Goal: Feedback & Contribution: Contribute content

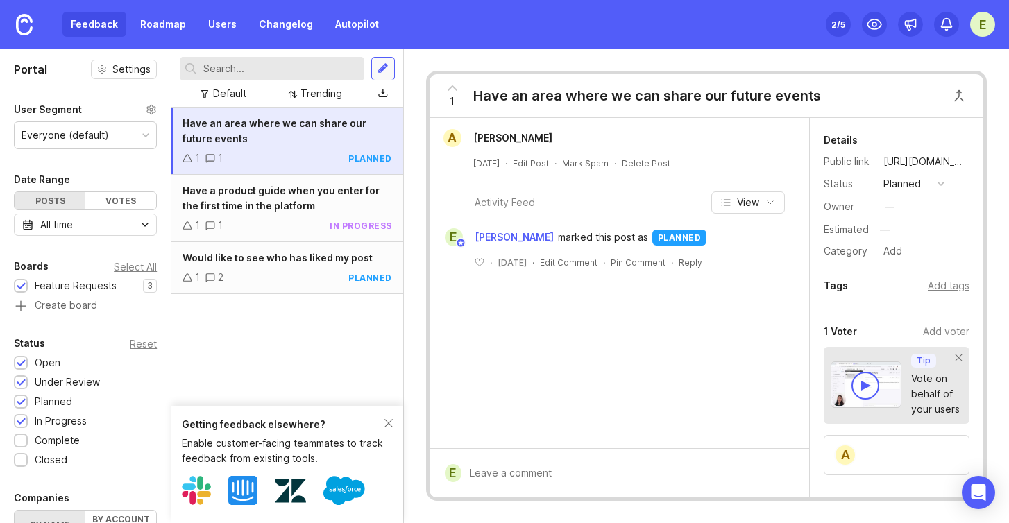
click at [379, 69] on div at bounding box center [382, 68] width 11 height 12
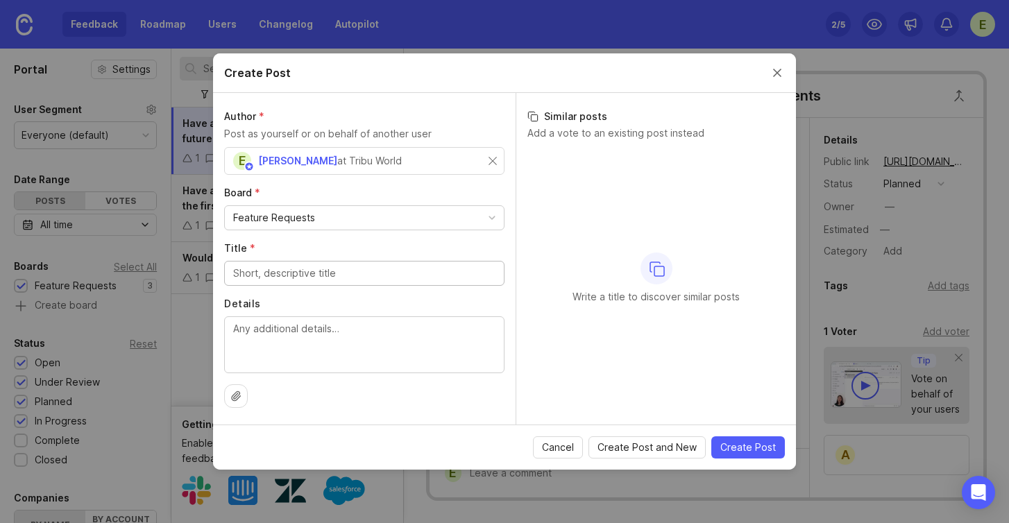
click at [498, 161] on div "E [PERSON_NAME] at [GEOGRAPHIC_DATA]" at bounding box center [364, 161] width 280 height 28
click at [462, 163] on div "E [PERSON_NAME] at [GEOGRAPHIC_DATA]" at bounding box center [360, 161] width 255 height 18
click at [366, 159] on div "at Tribu World" at bounding box center [369, 160] width 65 height 15
click at [429, 215] on div "Feature Requests" at bounding box center [364, 218] width 279 height 24
click at [270, 158] on input "Eliza" at bounding box center [293, 160] width 121 height 15
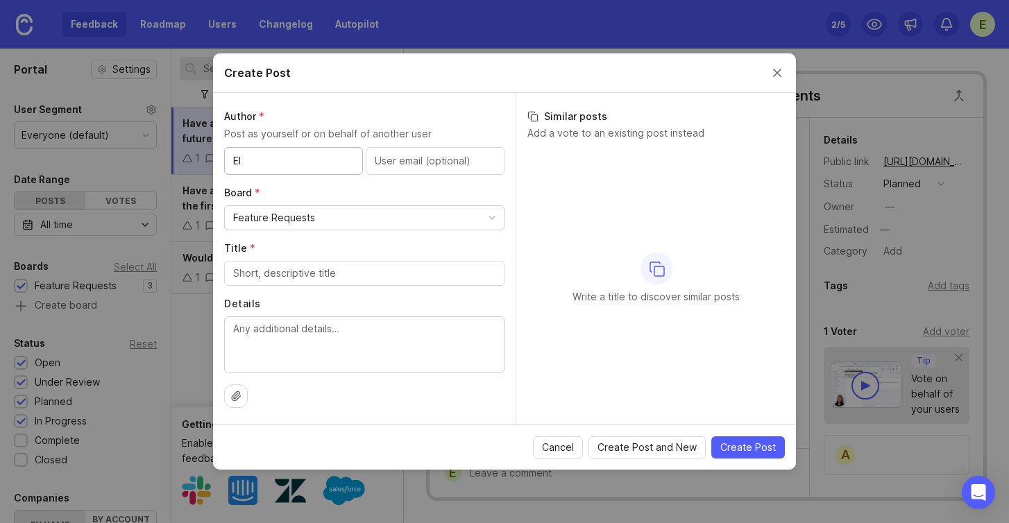
type input "E"
type input "Q"
type input "A"
type input "Abri"
click at [293, 217] on div "Feature Requests" at bounding box center [274, 217] width 82 height 15
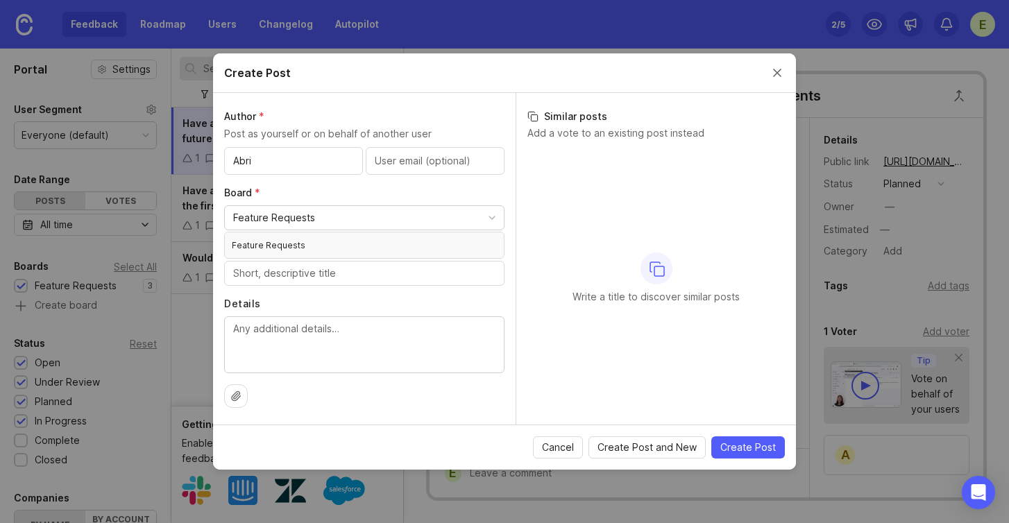
click at [293, 217] on div "Feature Requests" at bounding box center [274, 217] width 82 height 15
click at [276, 273] on input "Title *" at bounding box center [364, 273] width 262 height 15
type input "Mobile App"
click at [314, 332] on textarea "Details" at bounding box center [364, 344] width 262 height 46
type textarea "Have the possibility to access the platform via mobile app"
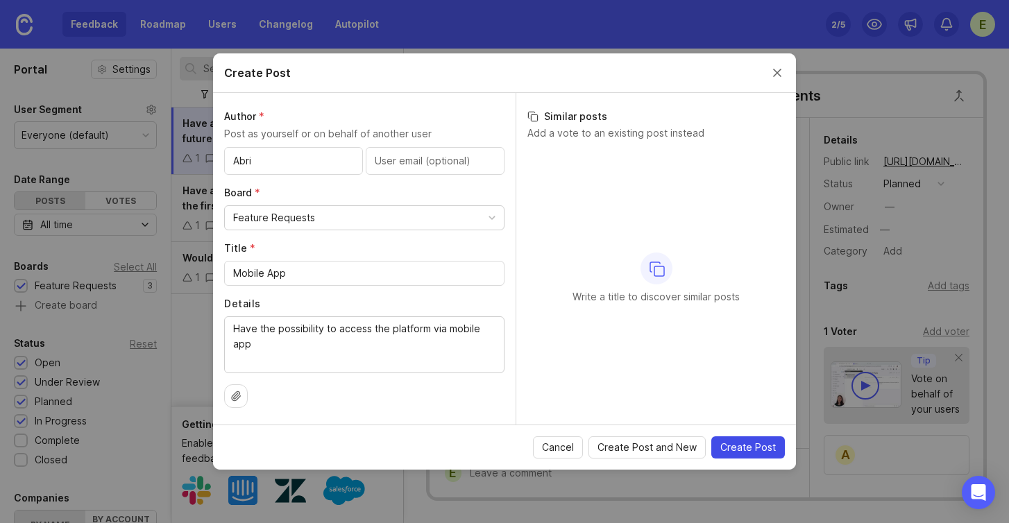
click at [745, 447] on span "Create Post" at bounding box center [747, 447] width 55 height 14
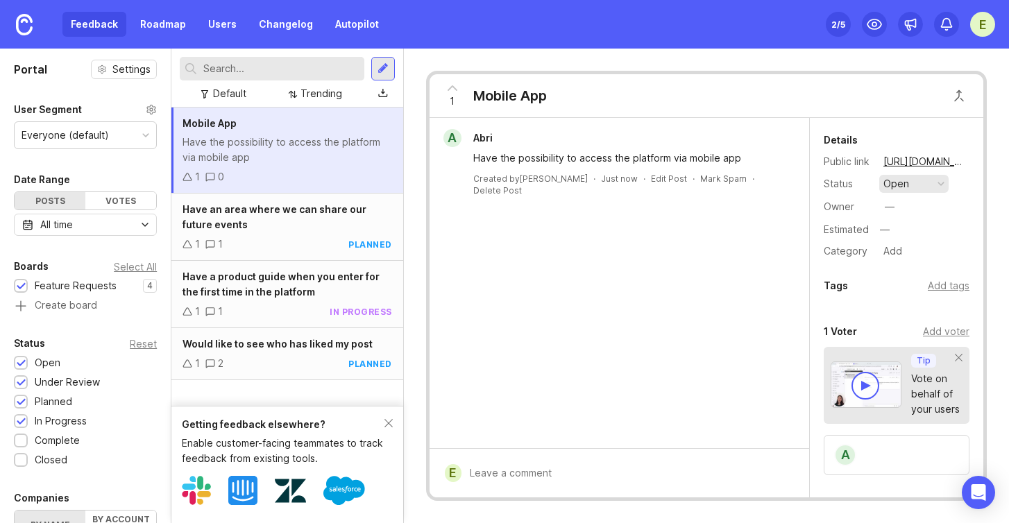
click at [909, 179] on button "open" at bounding box center [913, 184] width 69 height 18
click at [920, 291] on div "in progress" at bounding box center [917, 286] width 62 height 12
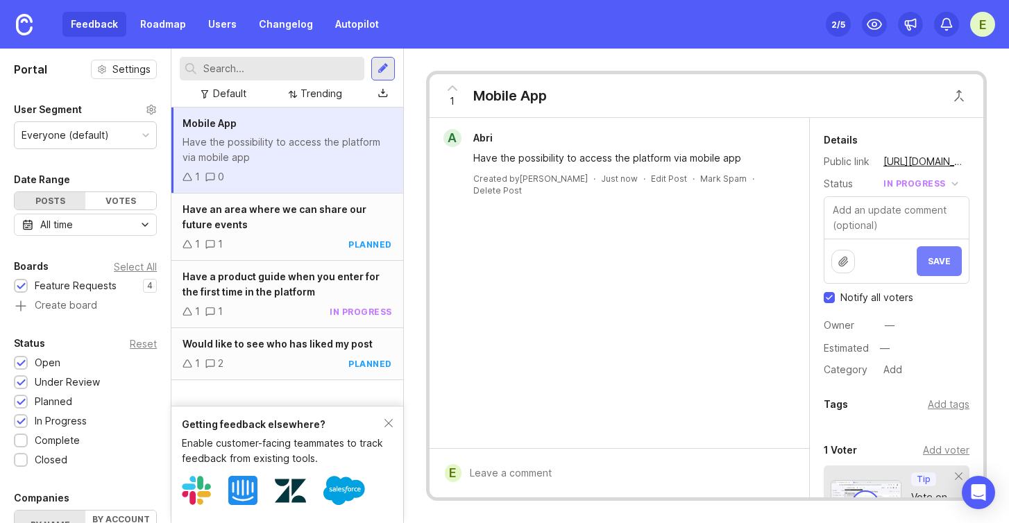
click at [937, 264] on span "Save" at bounding box center [938, 261] width 23 height 10
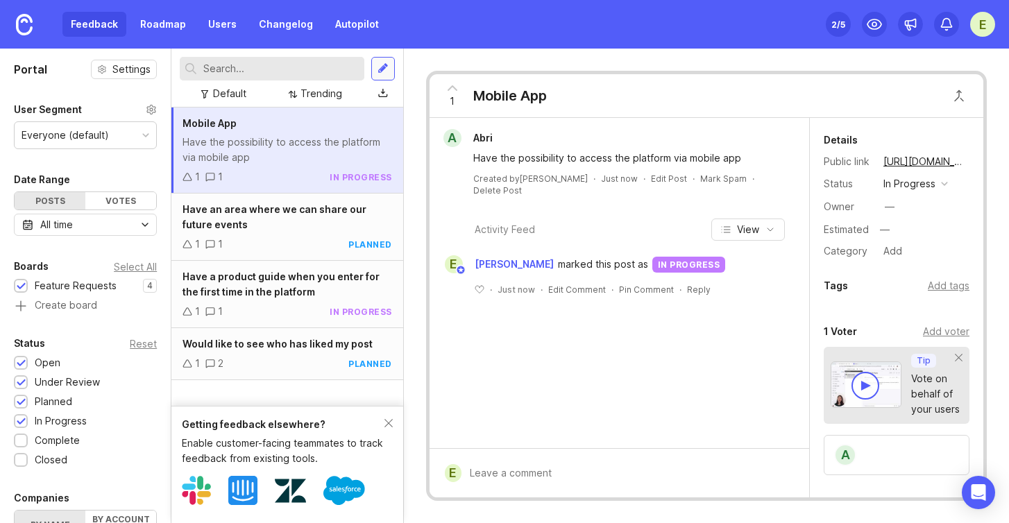
click at [377, 67] on div at bounding box center [382, 68] width 11 height 12
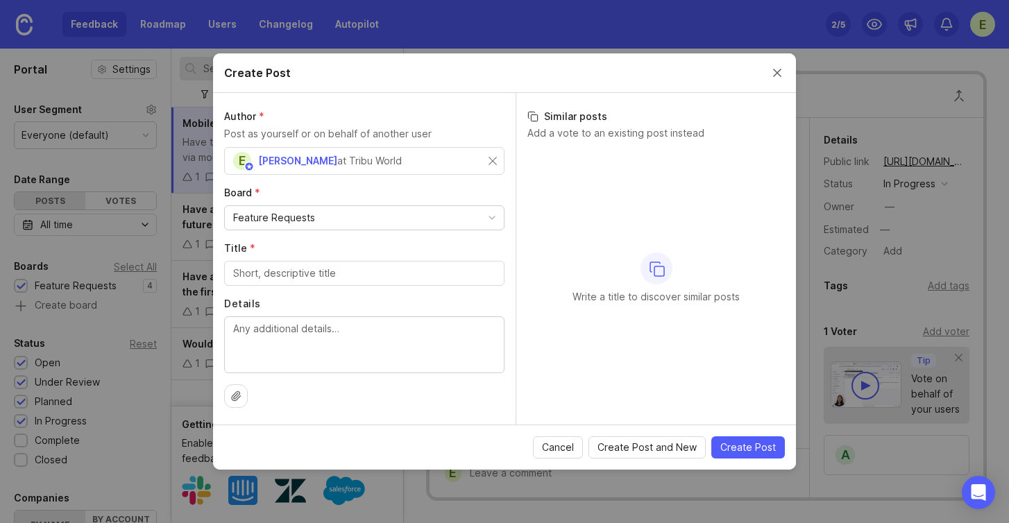
click at [375, 158] on div "E Elisa Ago at Tribu World" at bounding box center [323, 161] width 180 height 18
click at [497, 160] on div "E Elisa Ago at Tribu World" at bounding box center [364, 161] width 280 height 28
click at [377, 161] on input "text" at bounding box center [364, 160] width 262 height 15
click at [393, 198] on label "Board *" at bounding box center [364, 193] width 280 height 14
click at [375, 161] on div "E Elisa Ago at Tribu World" at bounding box center [323, 161] width 180 height 18
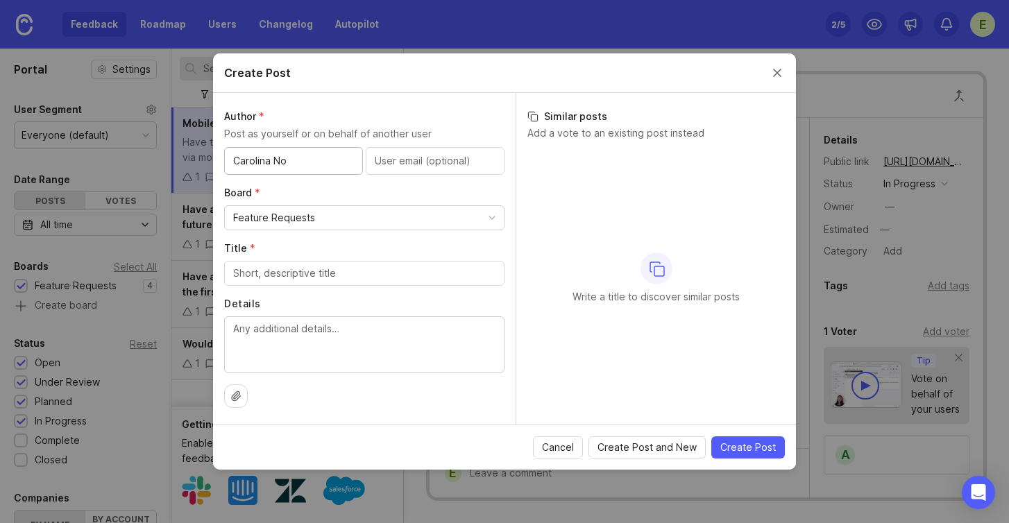
click at [293, 162] on input "Carolina No" at bounding box center [293, 160] width 121 height 15
type input "[PERSON_NAME]"
click at [302, 218] on div "Feature Requests" at bounding box center [274, 217] width 82 height 15
click at [291, 271] on input "Title *" at bounding box center [364, 273] width 262 height 15
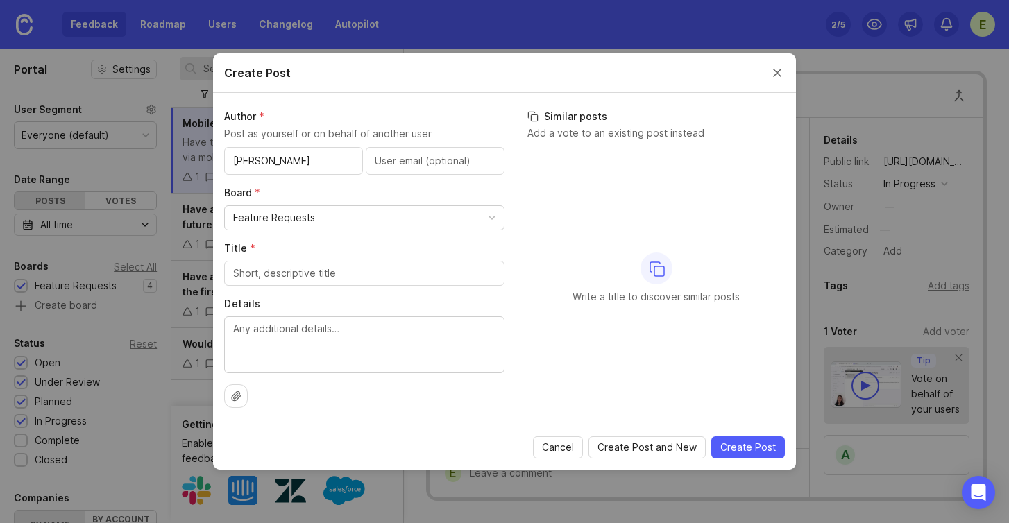
click at [296, 274] on input "Title *" at bounding box center [364, 273] width 262 height 15
type input "M"
type input "Members can freely join the community"
click at [291, 337] on textarea "Details" at bounding box center [364, 344] width 262 height 46
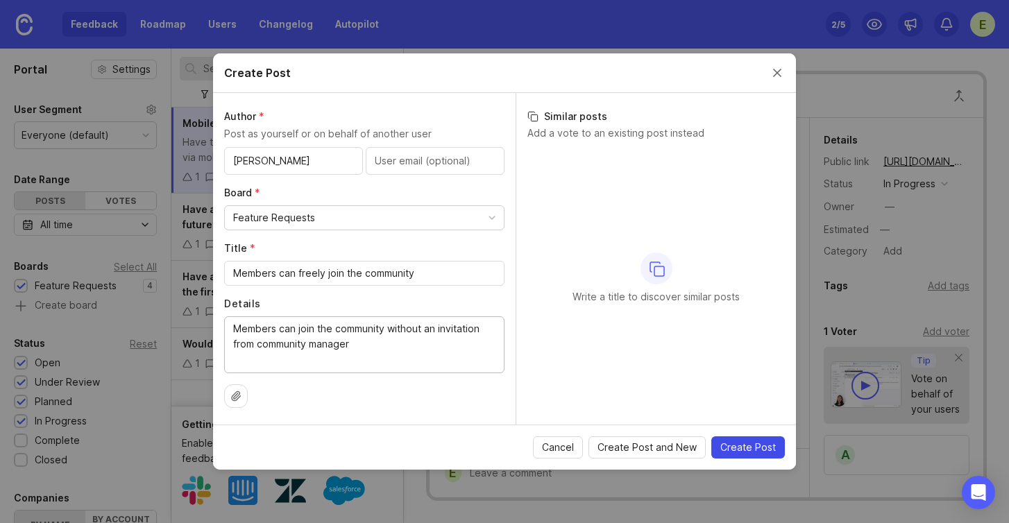
type textarea "Members can join the community without an invitation from community manager"
click at [744, 445] on span "Create Post" at bounding box center [747, 447] width 55 height 14
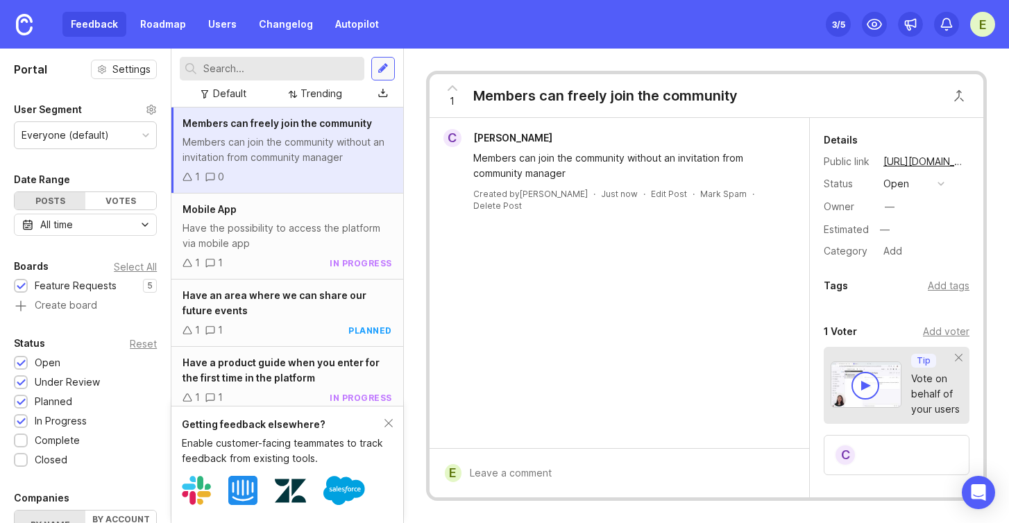
click at [384, 67] on div at bounding box center [382, 68] width 11 height 12
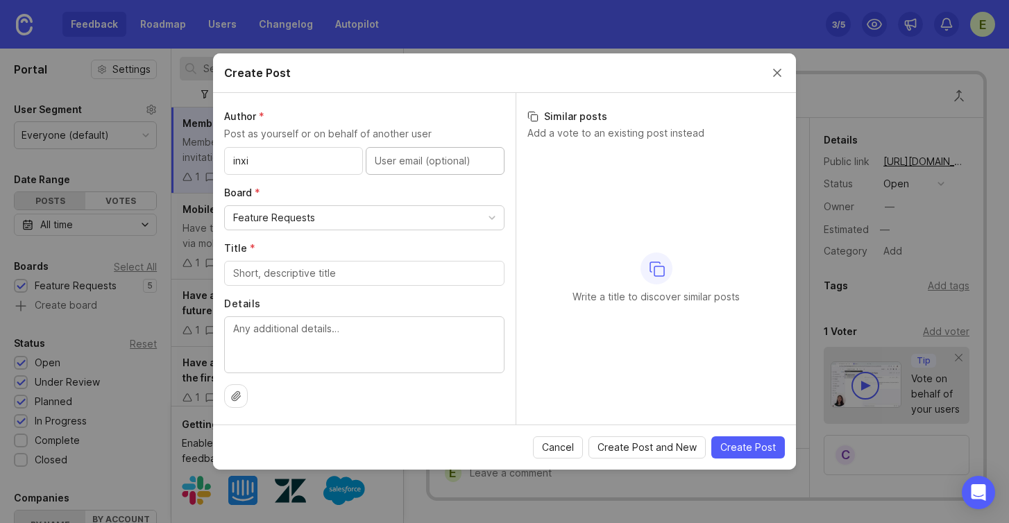
click at [284, 158] on input "inxi" at bounding box center [293, 160] width 121 height 15
type input "i"
type input "Maria"
click at [291, 279] on input "Title *" at bounding box center [364, 273] width 262 height 15
type input "Pin a post"
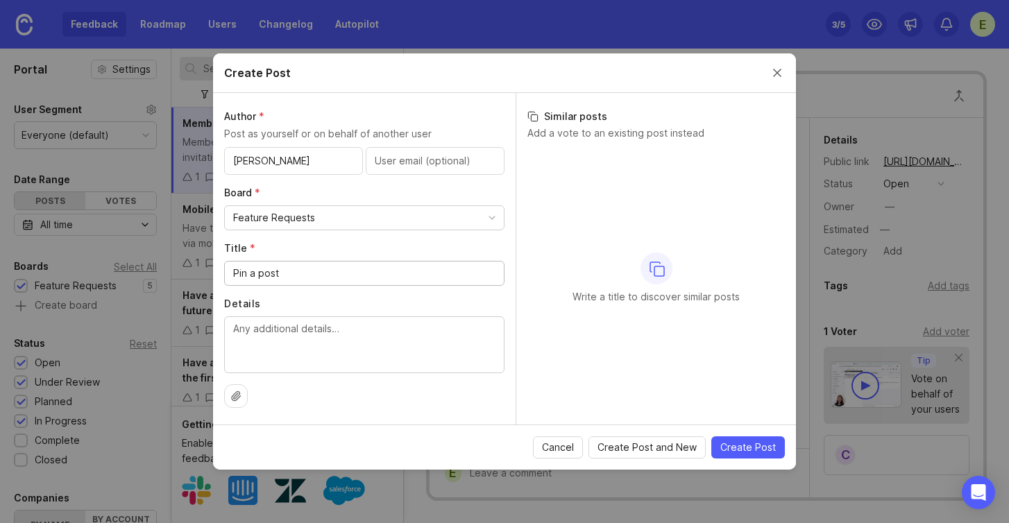
click at [257, 335] on textarea "Details" at bounding box center [364, 344] width 262 height 46
type textarea "We would like to have the possibility to pin a post as community manager"
click at [753, 449] on span "Create Post" at bounding box center [747, 447] width 55 height 14
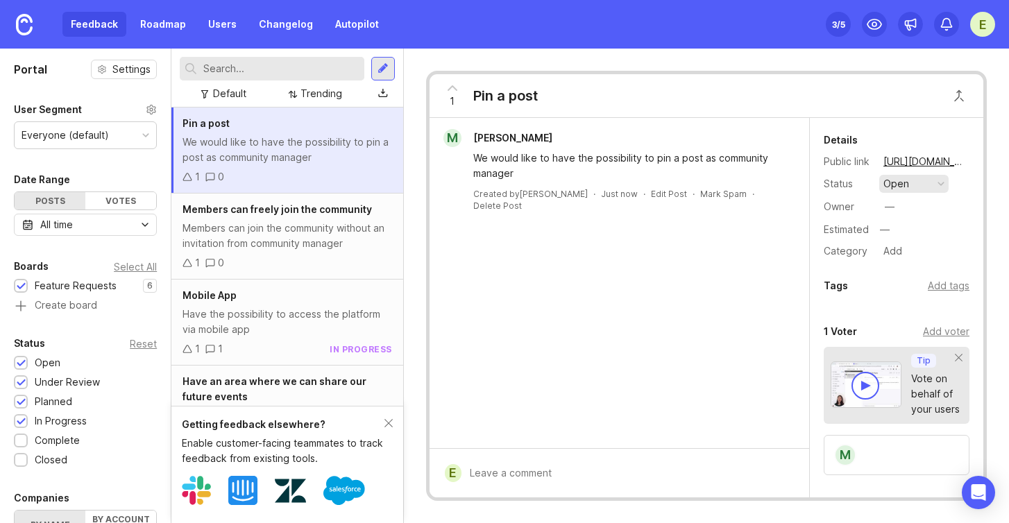
click at [914, 175] on button "open" at bounding box center [913, 184] width 69 height 18
click at [914, 315] on div "complete" at bounding box center [912, 311] width 52 height 12
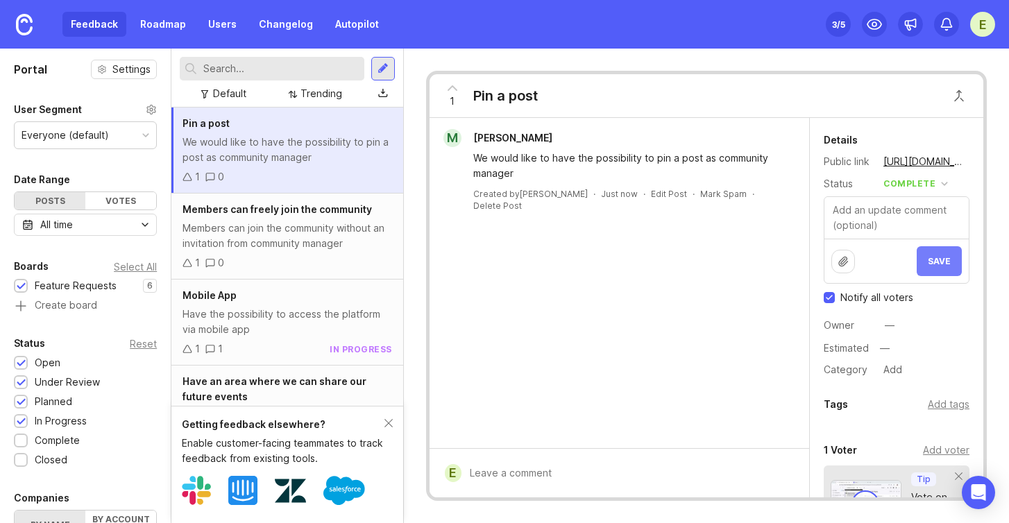
click at [924, 268] on button "Save" at bounding box center [938, 261] width 45 height 30
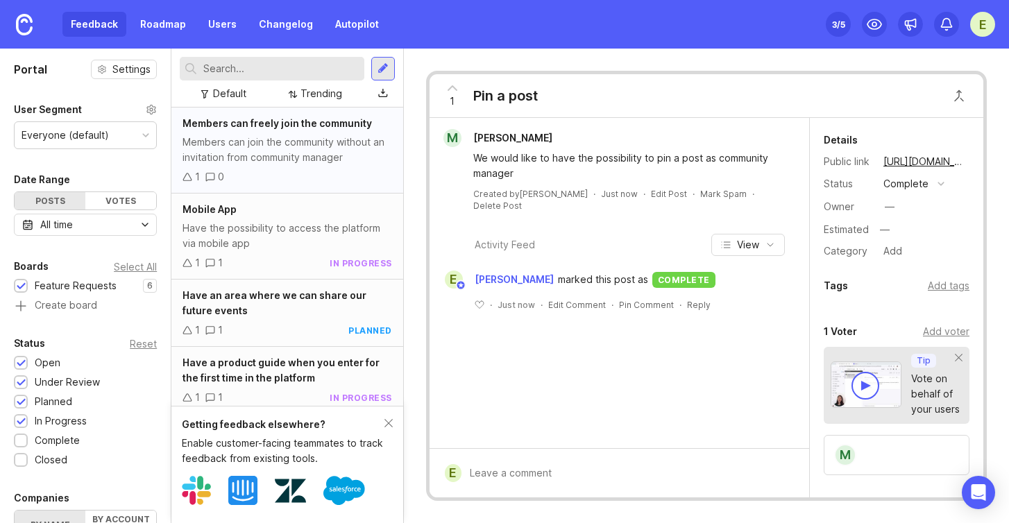
click at [295, 117] on span "Members can freely join the community" at bounding box center [276, 123] width 189 height 12
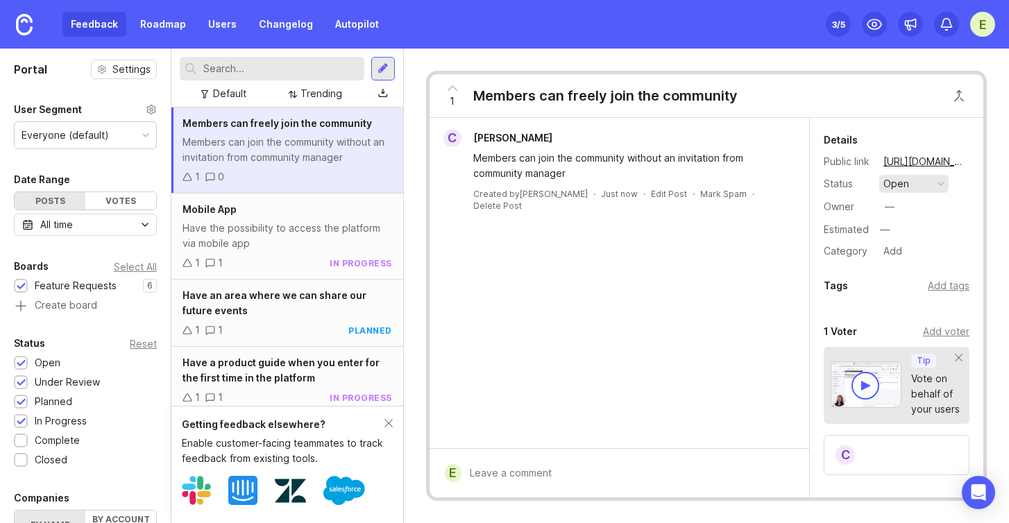
click at [899, 182] on div "open" at bounding box center [896, 183] width 26 height 15
click at [912, 260] on div "planned" at bounding box center [908, 260] width 44 height 12
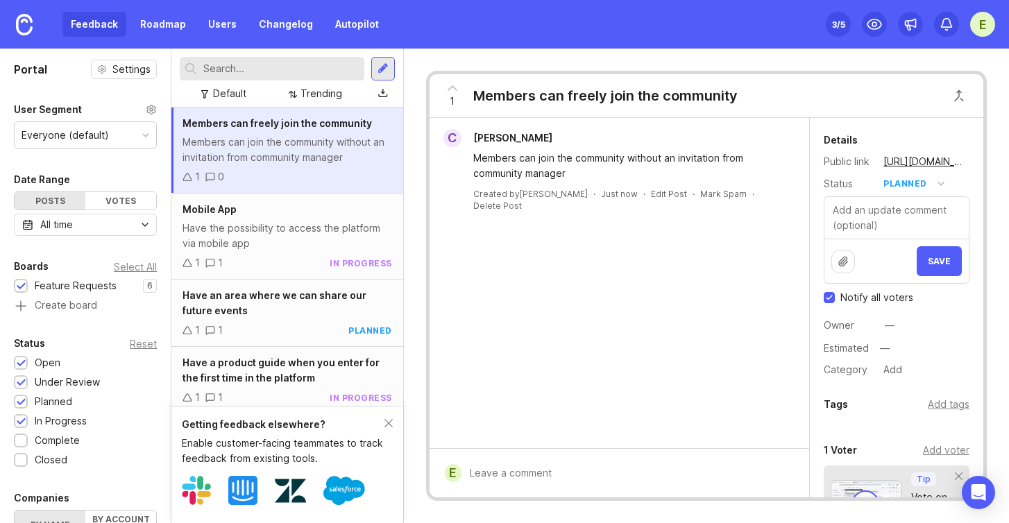
click at [927, 278] on div "Save" at bounding box center [896, 261] width 144 height 44
click at [927, 268] on button "Save" at bounding box center [938, 261] width 45 height 30
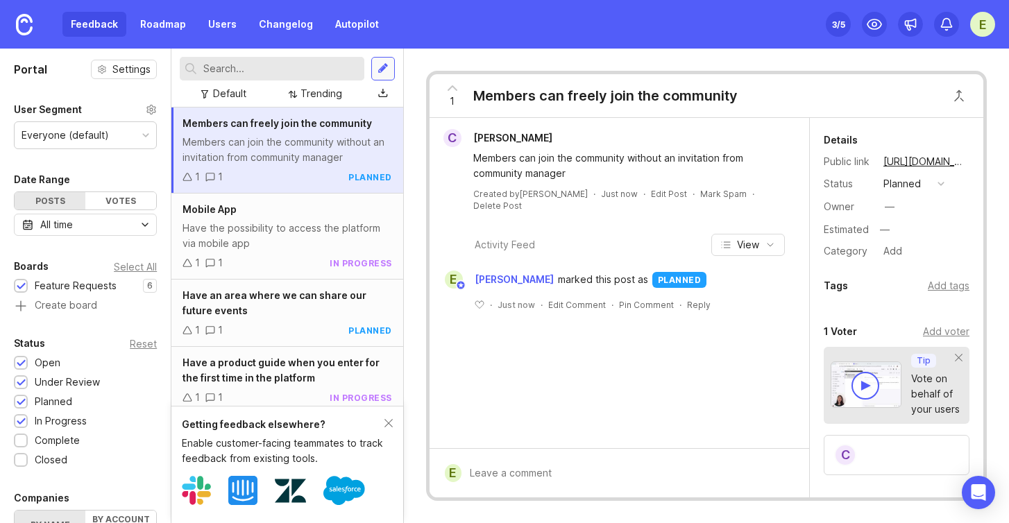
click at [384, 74] on div at bounding box center [382, 68] width 11 height 12
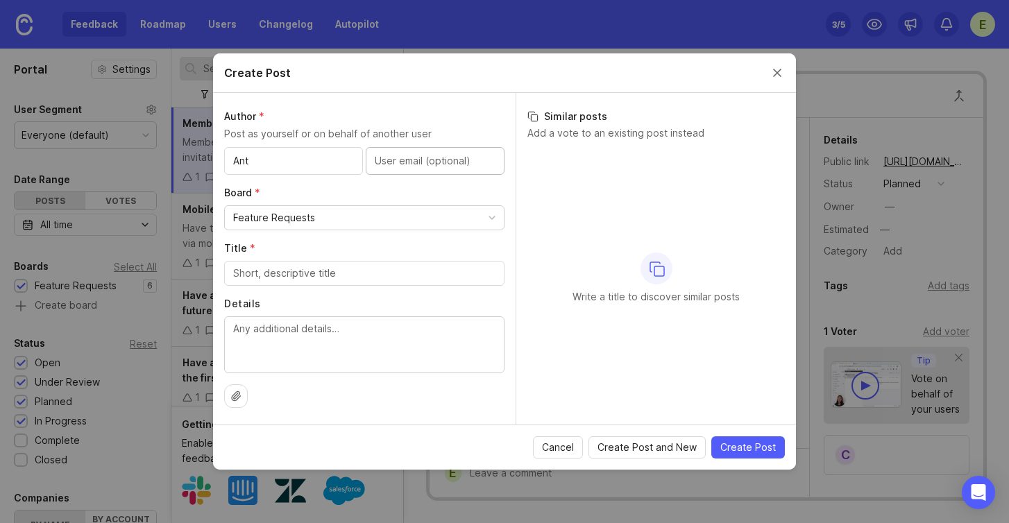
click at [307, 169] on div "Ant" at bounding box center [293, 161] width 139 height 28
type input "Antonela Muca"
click at [267, 276] on input "Title *" at bounding box center [364, 273] width 262 height 15
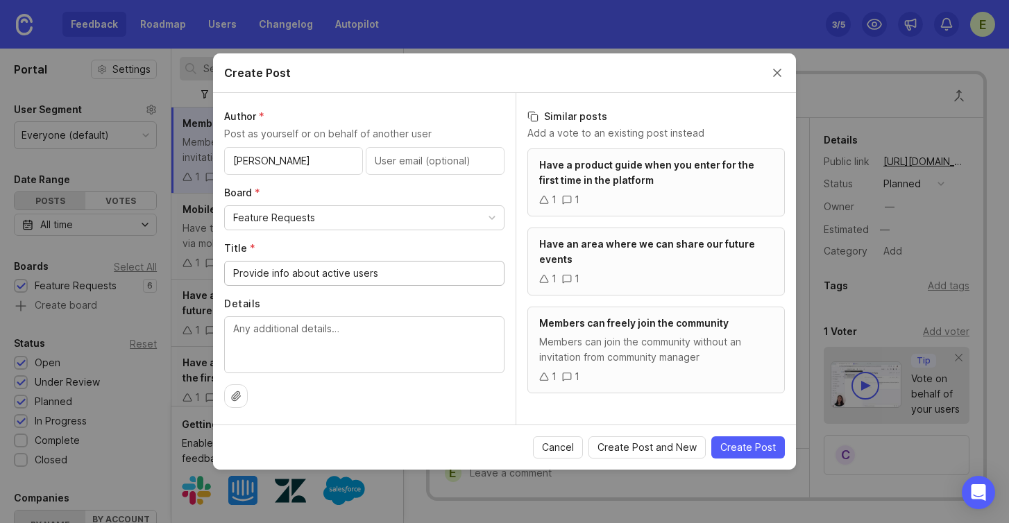
type input "Provide info about active users"
click at [260, 338] on textarea "Details" at bounding box center [364, 344] width 262 height 46
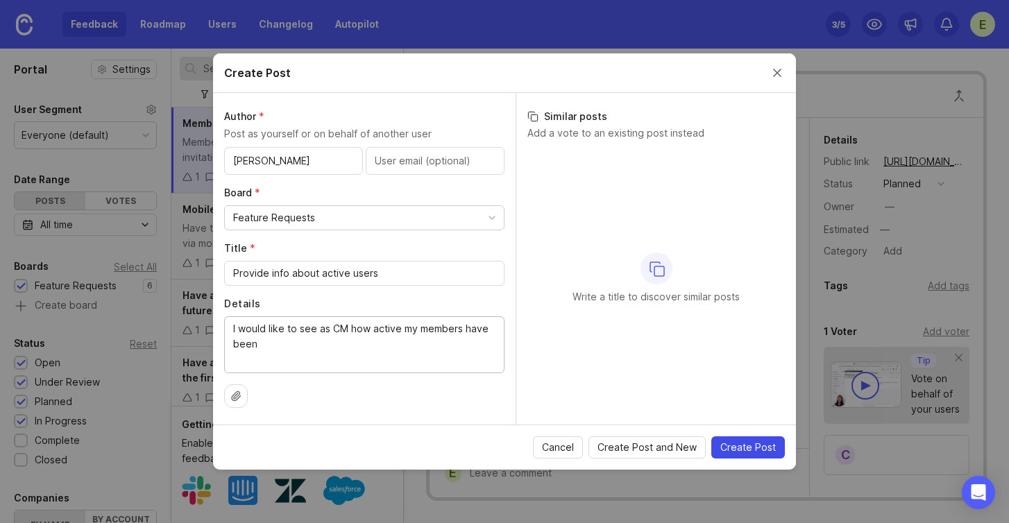
type textarea "I would like to see as CM how active my members have been"
click at [730, 443] on span "Create Post" at bounding box center [747, 447] width 55 height 14
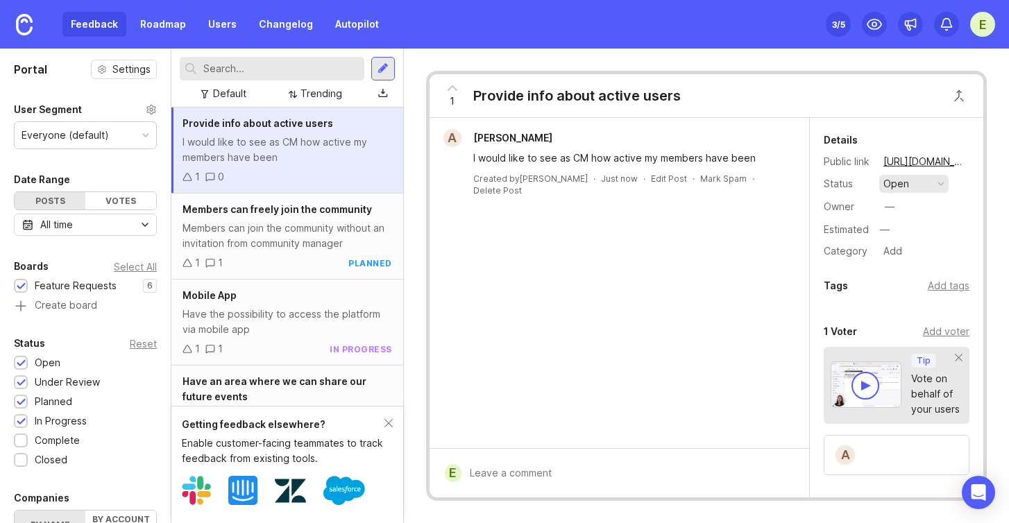
click at [923, 185] on button "open" at bounding box center [913, 184] width 69 height 18
click at [907, 310] on div "complete" at bounding box center [912, 311] width 52 height 12
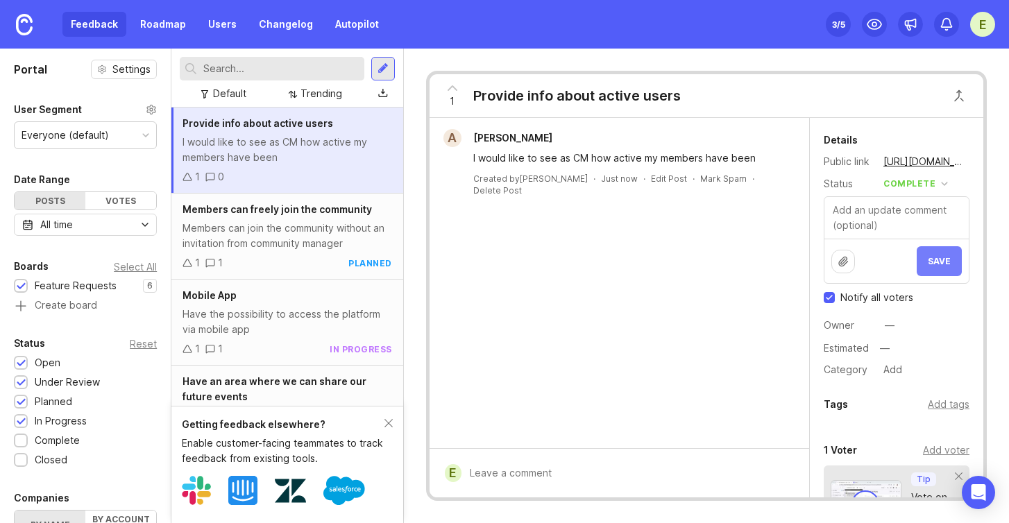
click at [935, 261] on span "Save" at bounding box center [938, 261] width 23 height 10
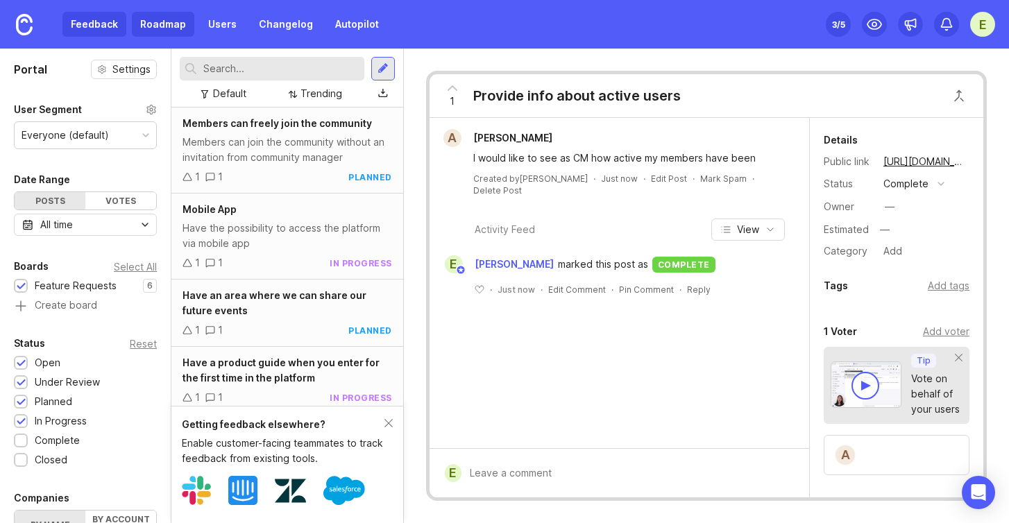
click at [144, 23] on link "Roadmap" at bounding box center [163, 24] width 62 height 25
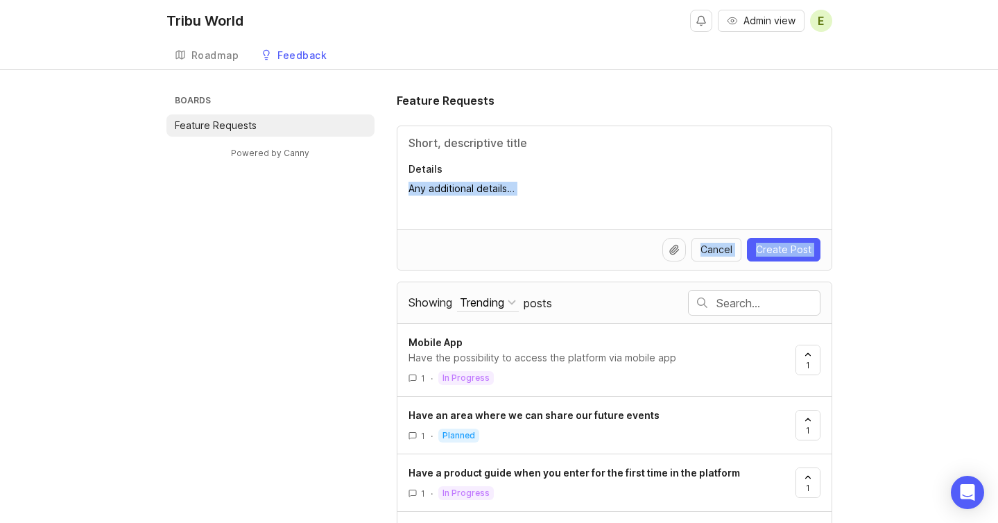
drag, startPoint x: 997, startPoint y: 219, endPoint x: 999, endPoint y: 283, distance: 63.9
click at [997, 283] on html "Tribu World Admin view E Create Roadmap Feedback Feature Requests Boards Featur…" at bounding box center [499, 261] width 998 height 523
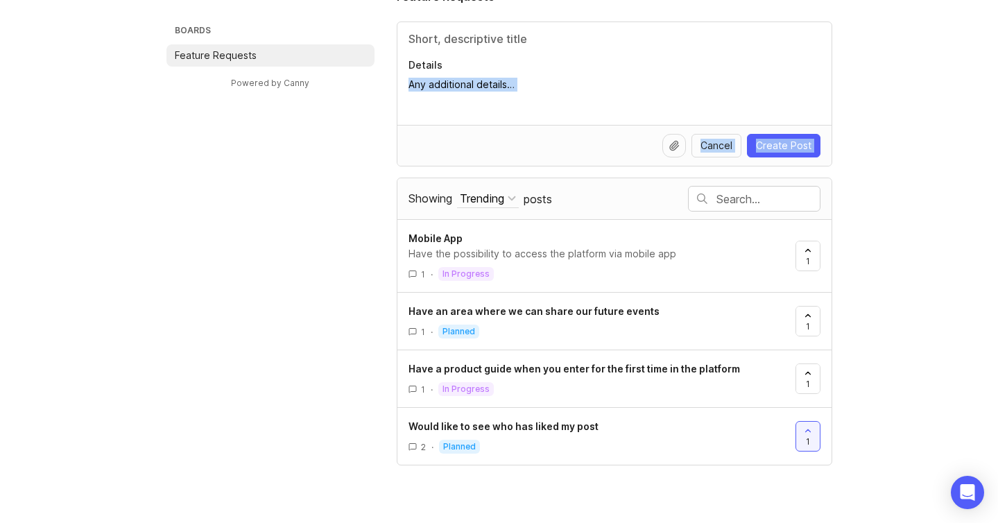
scroll to position [53, 0]
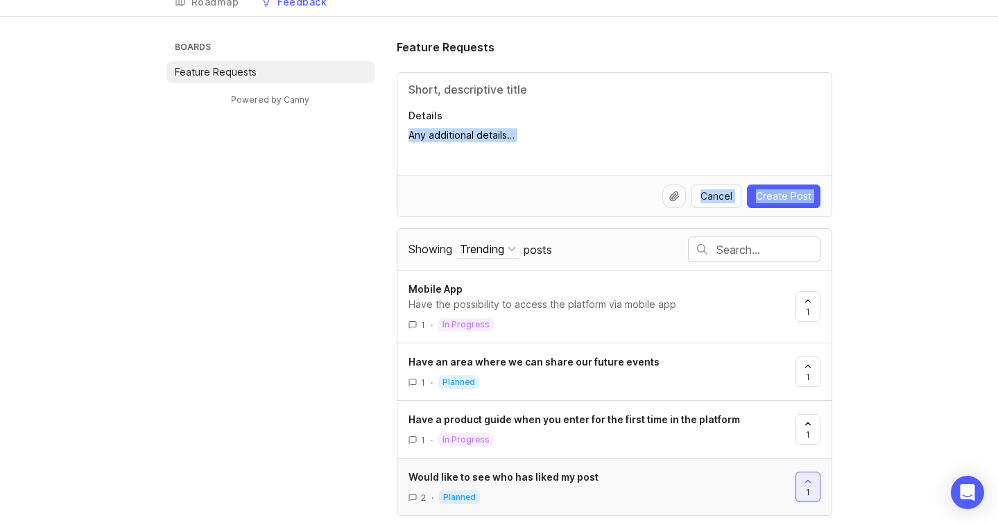
click at [419, 499] on div "2 · planned" at bounding box center [597, 497] width 376 height 14
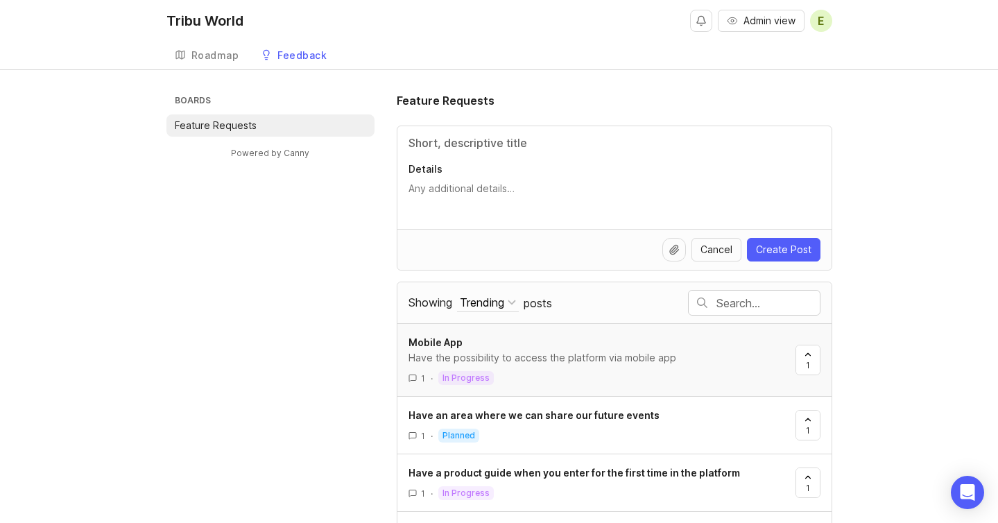
click at [453, 351] on div "Have the possibility to access the platform via mobile app" at bounding box center [597, 357] width 376 height 15
click at [224, 62] on link "Roadmap" at bounding box center [206, 56] width 81 height 28
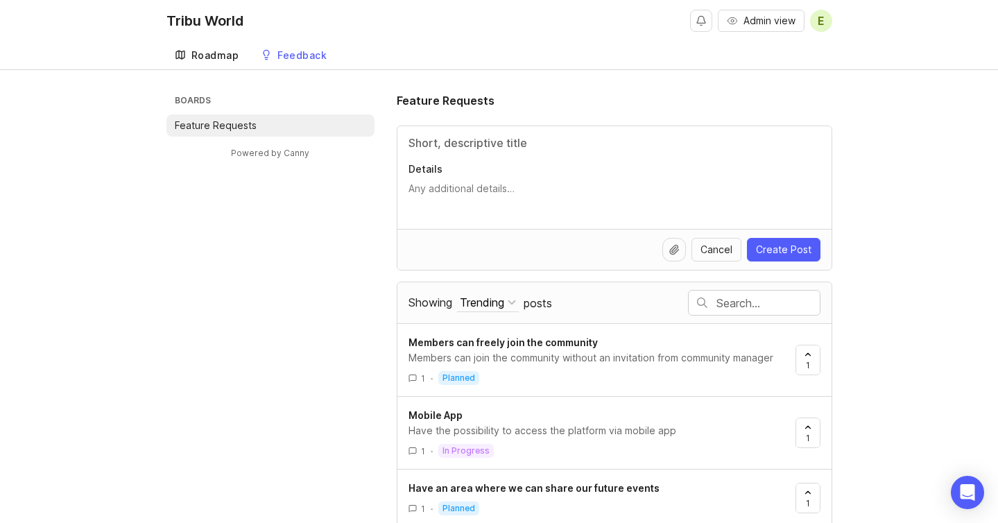
click at [212, 51] on div "Roadmap" at bounding box center [215, 56] width 48 height 10
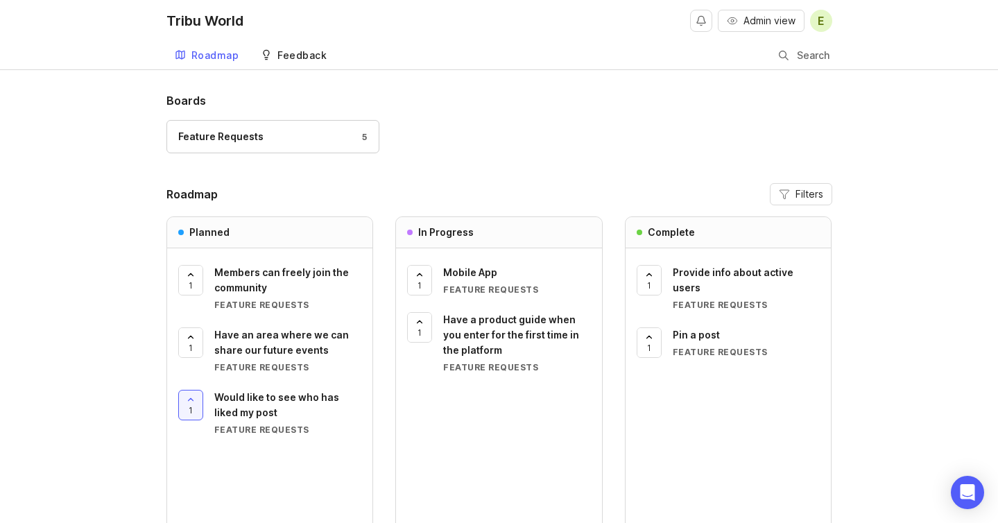
click at [284, 56] on div "Feedback" at bounding box center [301, 56] width 49 height 10
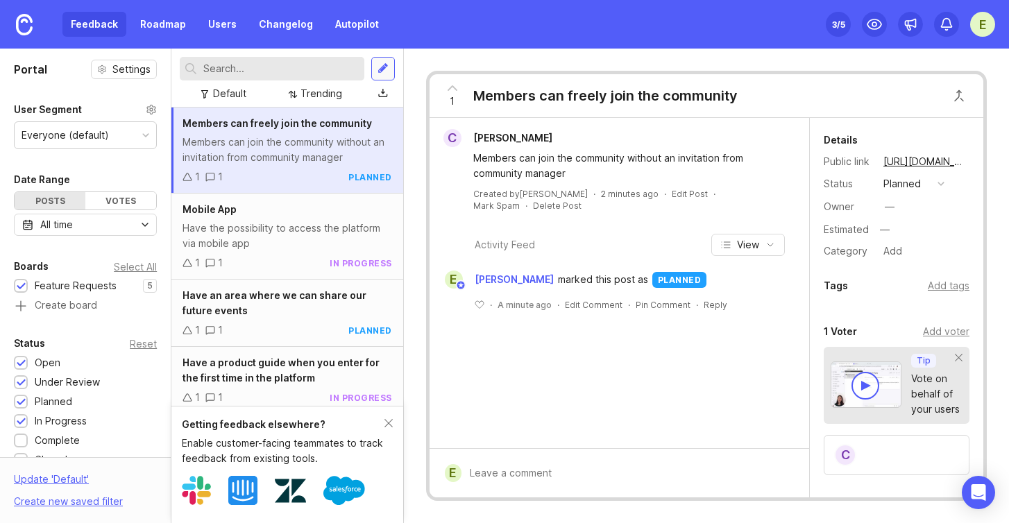
click at [386, 69] on div at bounding box center [382, 68] width 11 height 12
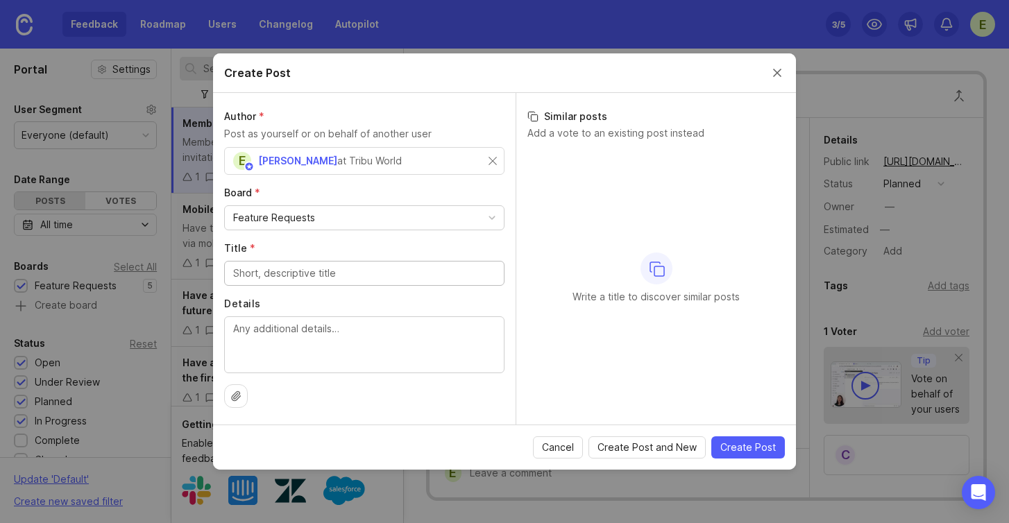
click at [356, 216] on div "Feature Requests" at bounding box center [364, 218] width 279 height 24
click at [298, 289] on div "Author * Post as yourself or on behalf of another user E [PERSON_NAME] at Tribu…" at bounding box center [364, 259] width 302 height 332
click at [298, 275] on input "Title *" at bounding box center [364, 273] width 262 height 15
type input "Networking graph"
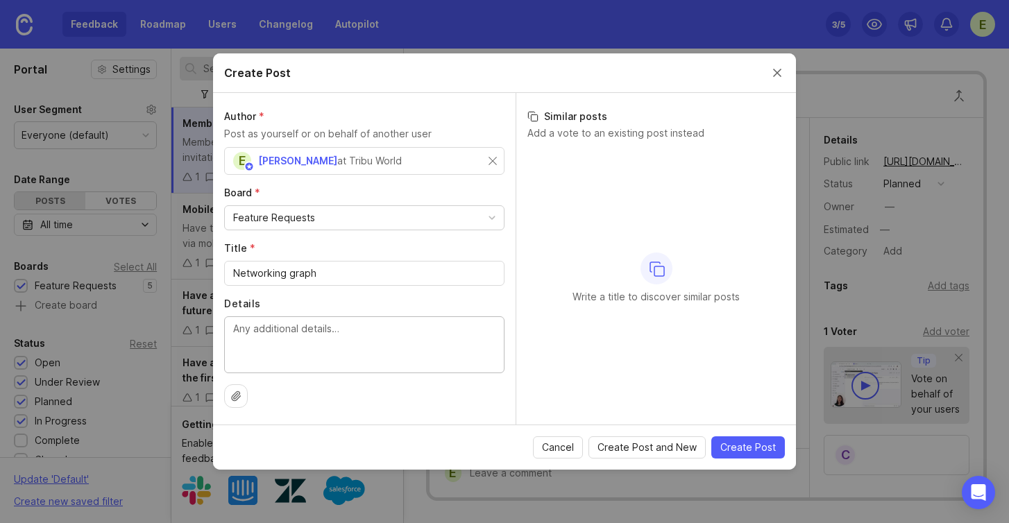
click at [296, 327] on textarea "Details" at bounding box center [364, 344] width 262 height 46
type textarea "I"
type textarea "S"
click at [235, 273] on input "Networking graph" at bounding box center [364, 273] width 262 height 15
drag, startPoint x: 277, startPoint y: 274, endPoint x: 239, endPoint y: 273, distance: 38.2
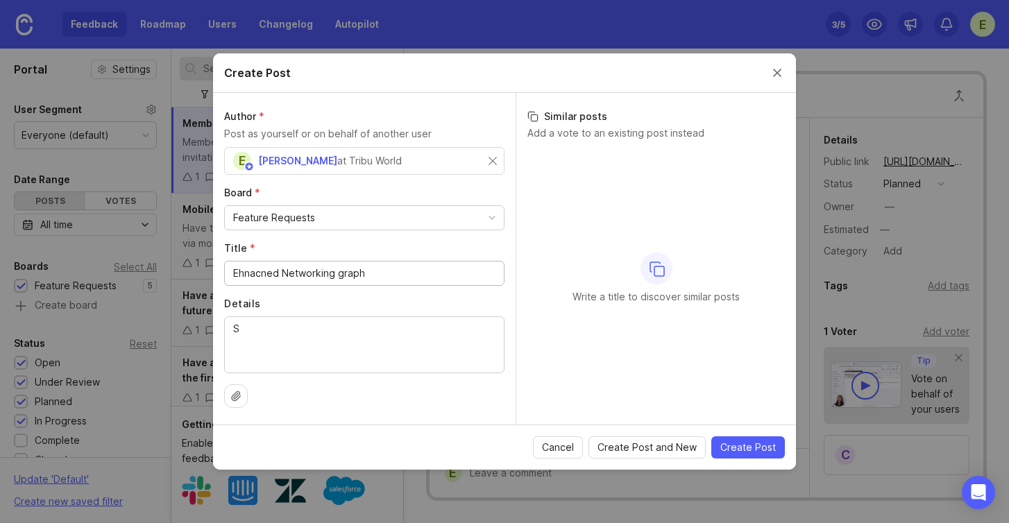
click at [239, 273] on input "Ehnacned Networking graph" at bounding box center [364, 273] width 262 height 15
type input "Enhanced Networking graph"
drag, startPoint x: 248, startPoint y: 329, endPoint x: 212, endPoint y: 328, distance: 35.4
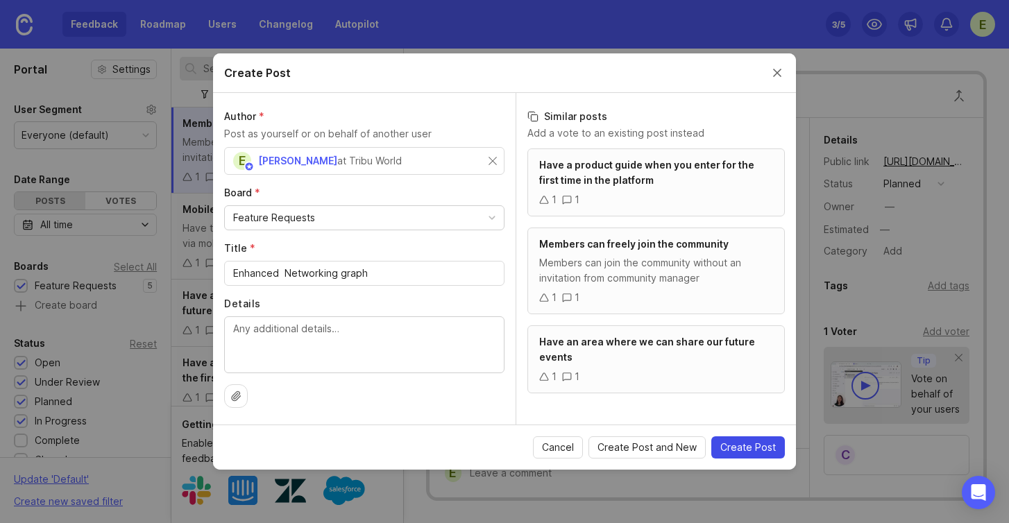
click at [744, 439] on button "Create Post" at bounding box center [748, 447] width 74 height 22
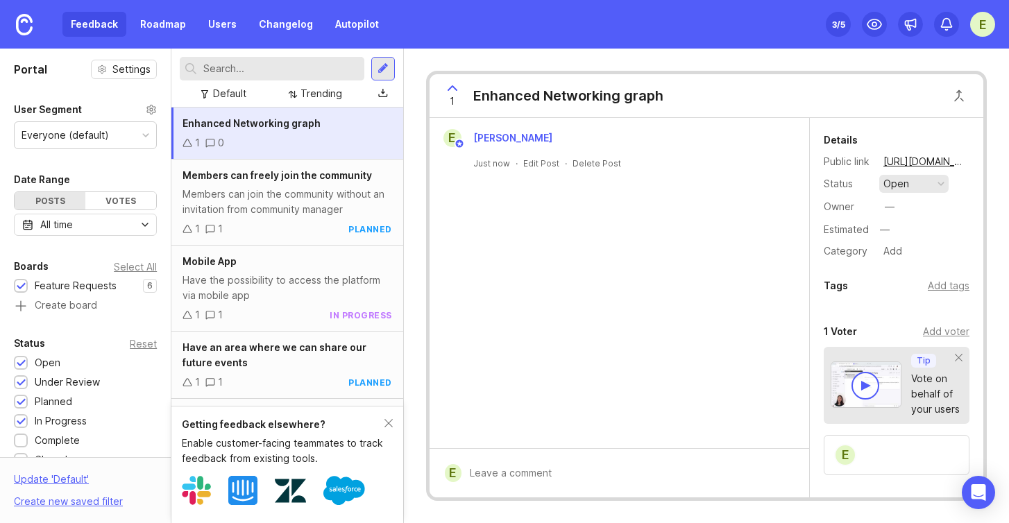
click at [932, 180] on button "open" at bounding box center [913, 184] width 69 height 18
click at [901, 286] on div "in progress" at bounding box center [917, 286] width 62 height 12
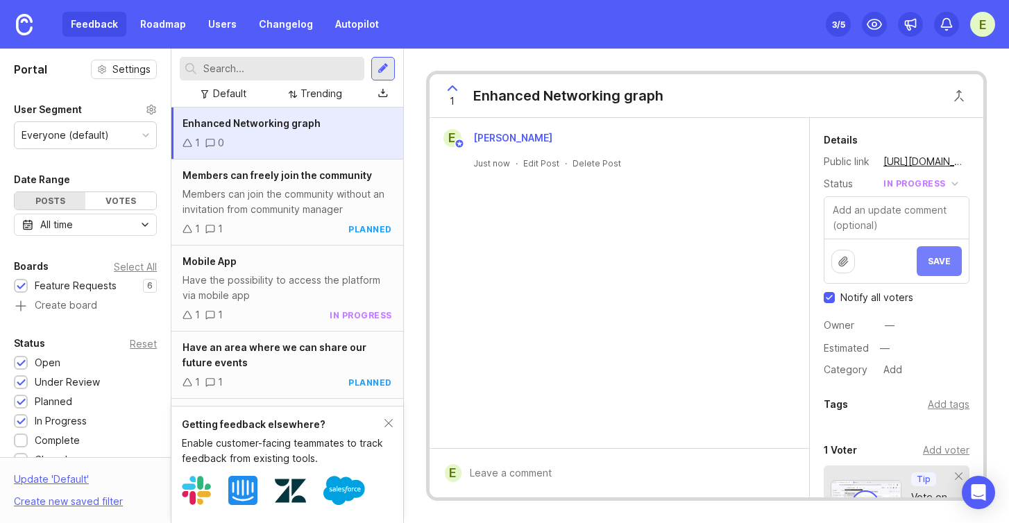
click at [943, 259] on button "Save" at bounding box center [938, 261] width 45 height 30
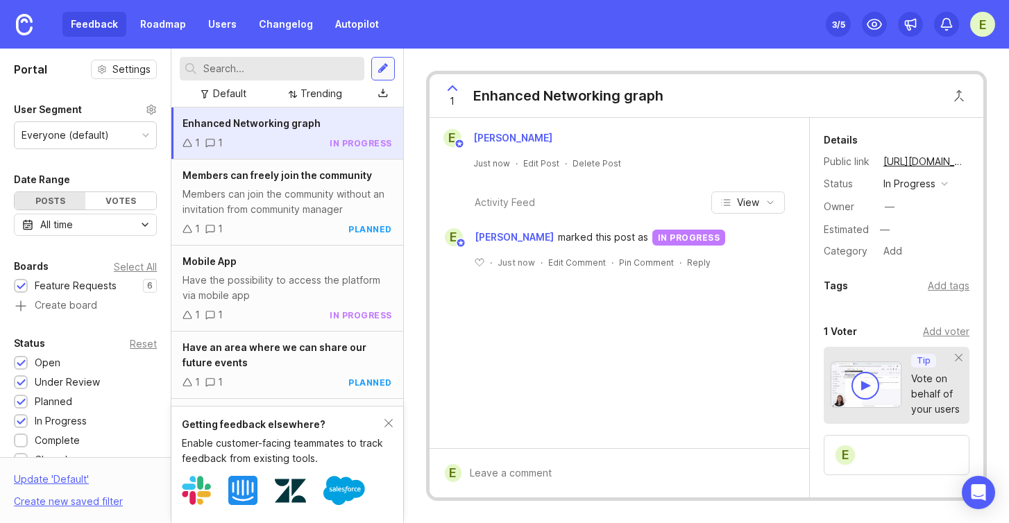
click at [385, 69] on div at bounding box center [382, 68] width 11 height 12
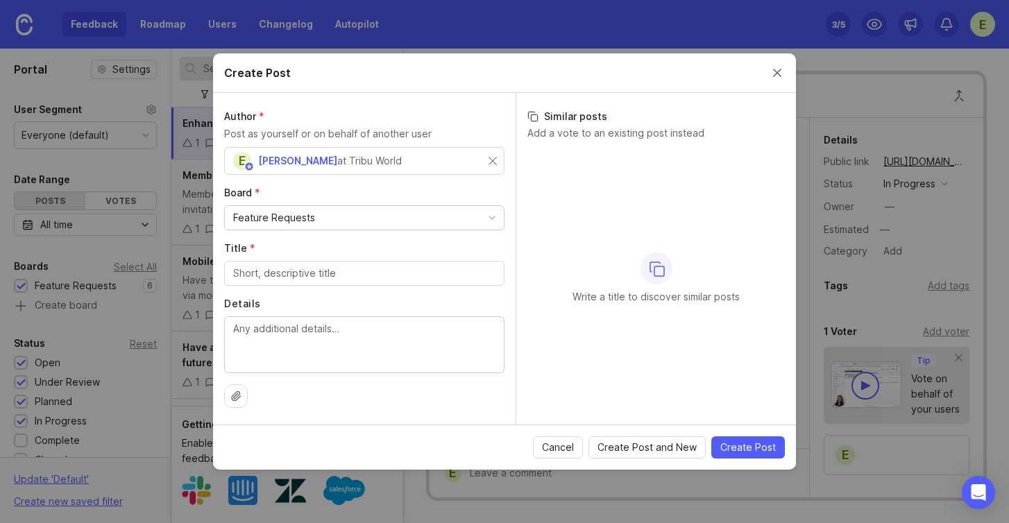
click at [402, 212] on div "Feature Requests" at bounding box center [364, 218] width 279 height 24
click at [294, 272] on input "Title *" at bounding box center [364, 273] width 262 height 15
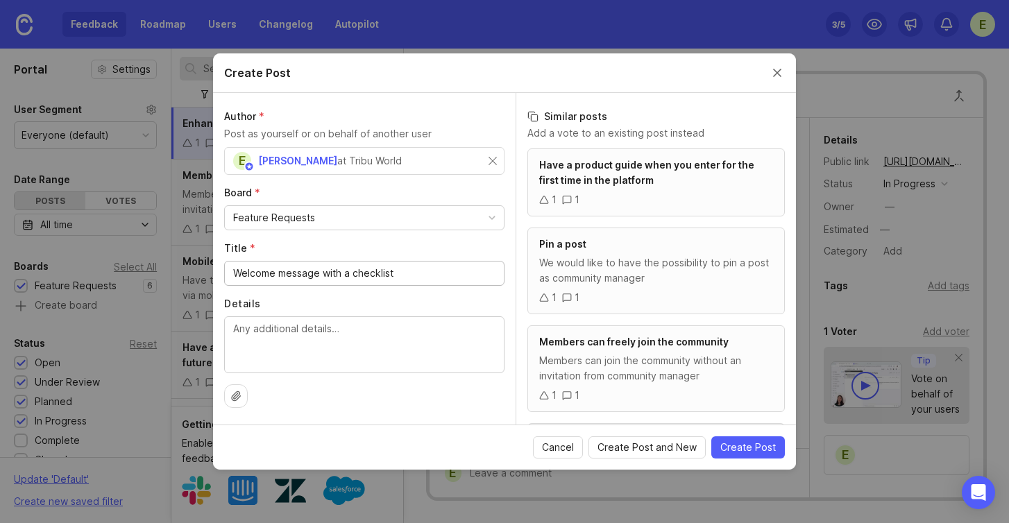
type input "Welcome message with a checklist"
click at [239, 393] on icon at bounding box center [236, 395] width 8 height 9
click at [725, 455] on button "Create Post" at bounding box center [748, 447] width 74 height 22
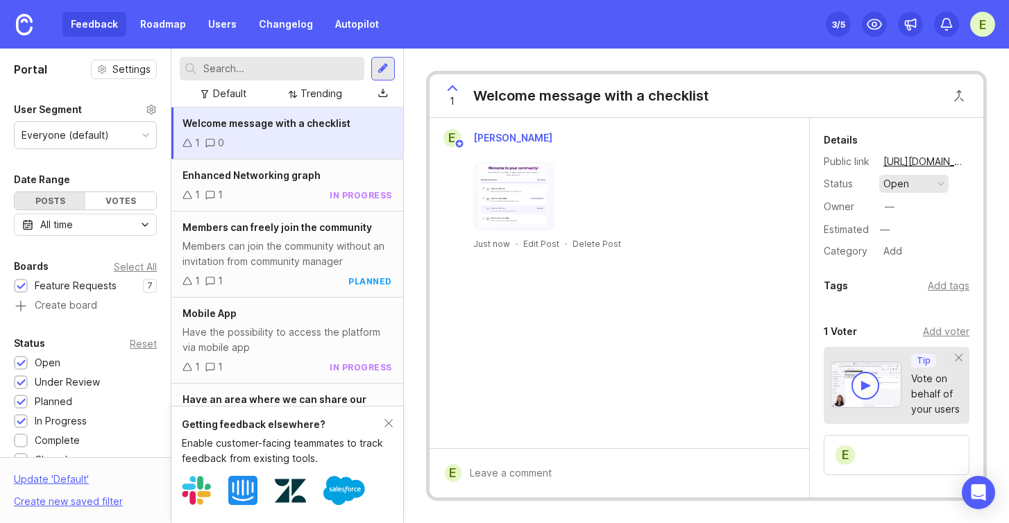
click at [920, 183] on button "open" at bounding box center [913, 184] width 69 height 18
click at [913, 288] on div "in progress" at bounding box center [917, 286] width 62 height 12
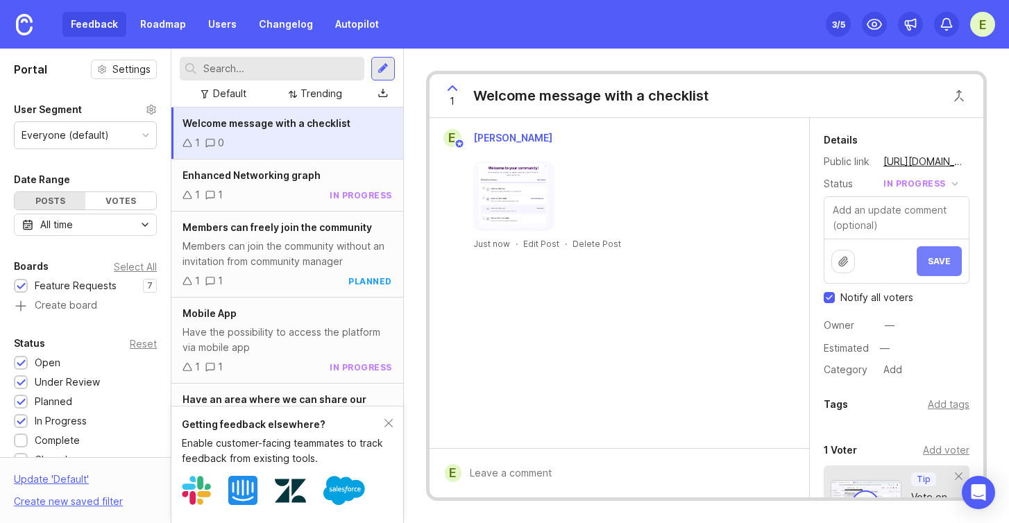
click at [929, 247] on button "Save" at bounding box center [938, 261] width 45 height 30
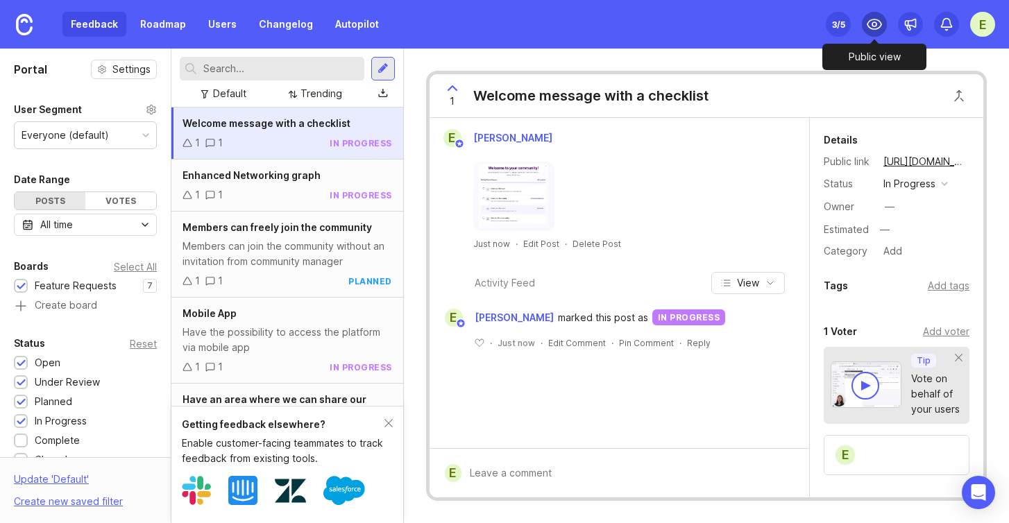
click at [875, 26] on circle at bounding box center [874, 24] width 4 height 4
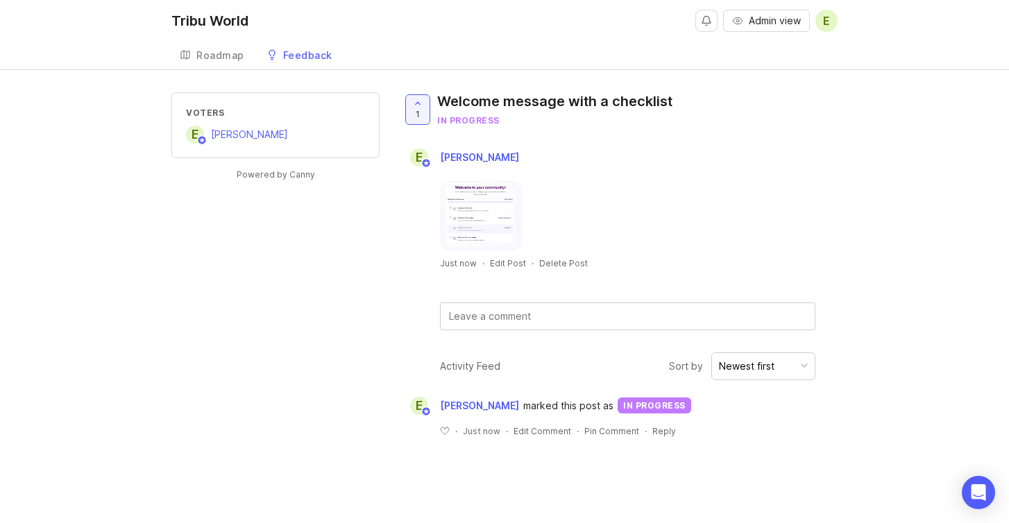
click at [479, 219] on img at bounding box center [481, 215] width 82 height 69
click at [228, 55] on div "Roadmap" at bounding box center [220, 56] width 48 height 10
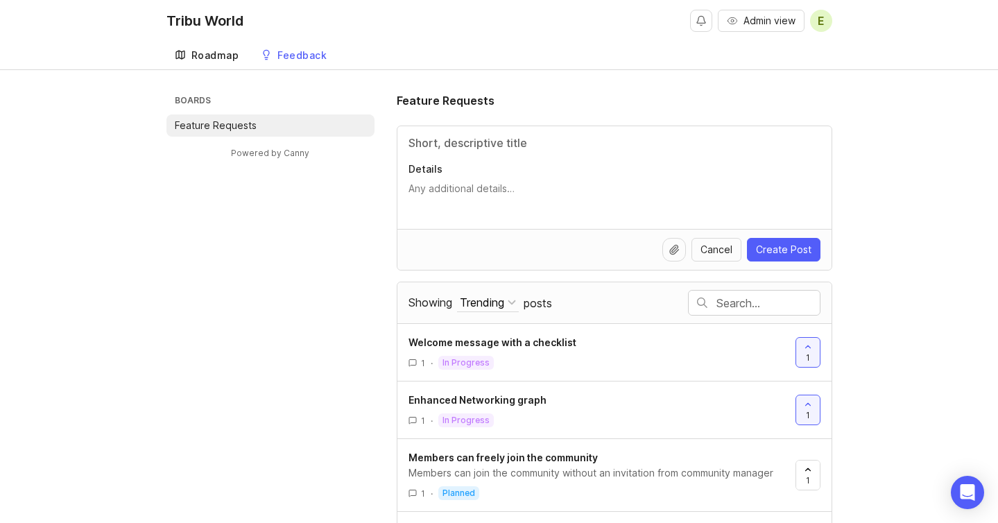
click at [224, 60] on div "Roadmap" at bounding box center [215, 56] width 48 height 10
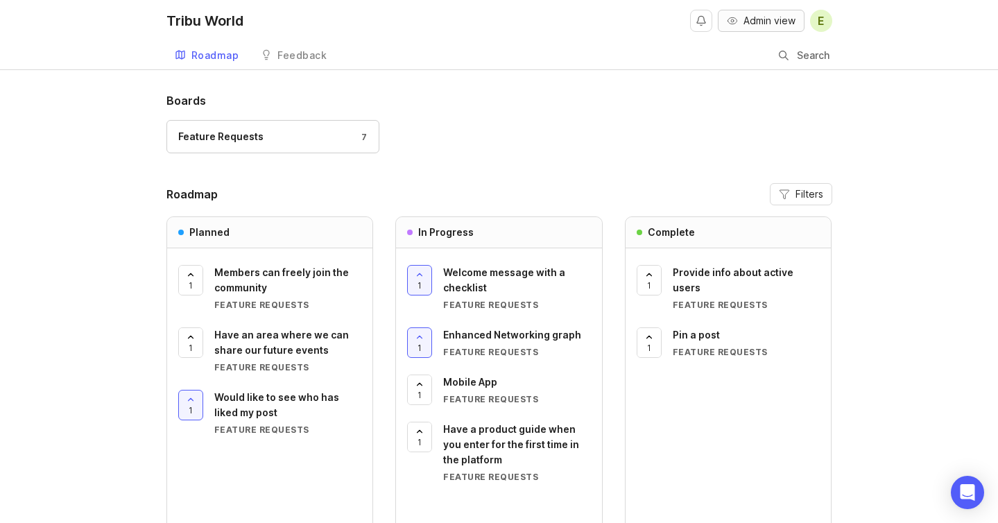
click at [758, 16] on span "Admin view" at bounding box center [770, 21] width 52 height 14
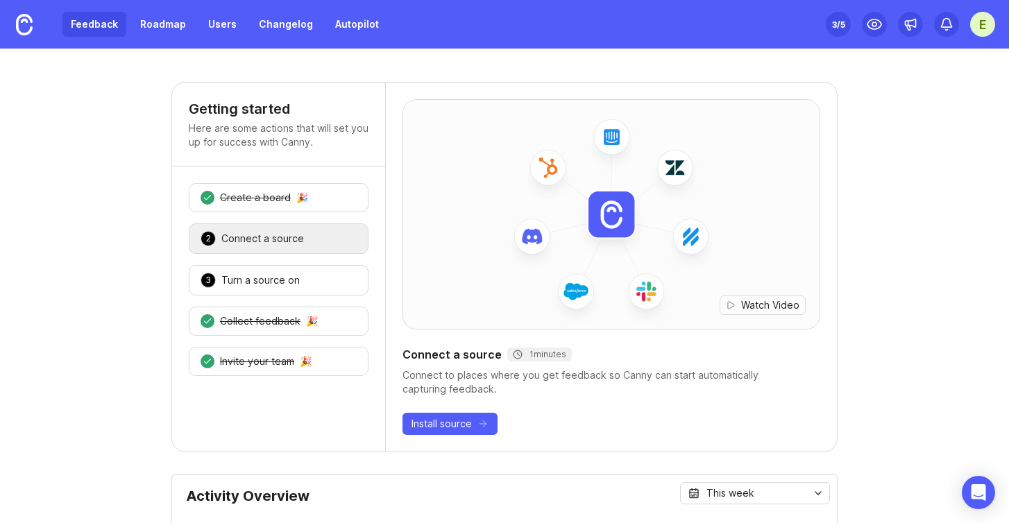
click at [109, 24] on link "Feedback" at bounding box center [94, 24] width 64 height 25
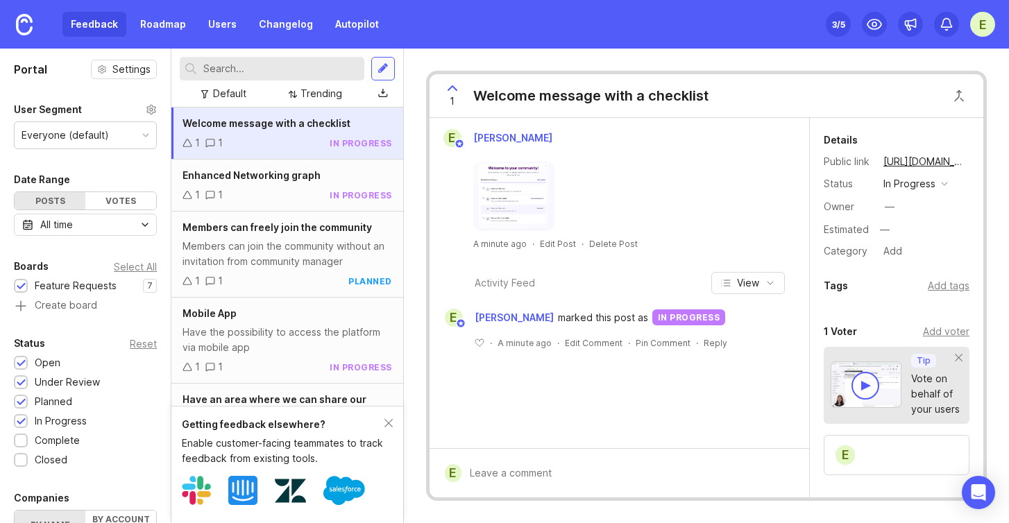
click at [378, 65] on div at bounding box center [382, 68] width 11 height 12
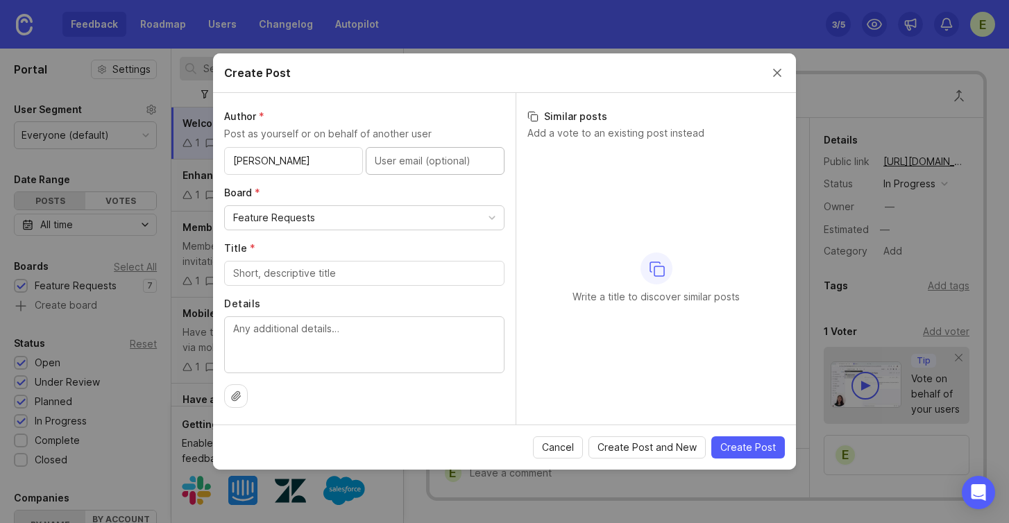
click at [274, 159] on input "Alber" at bounding box center [293, 160] width 121 height 15
type input "Alberto"
click at [261, 275] on input "Title *" at bounding box center [364, 273] width 262 height 15
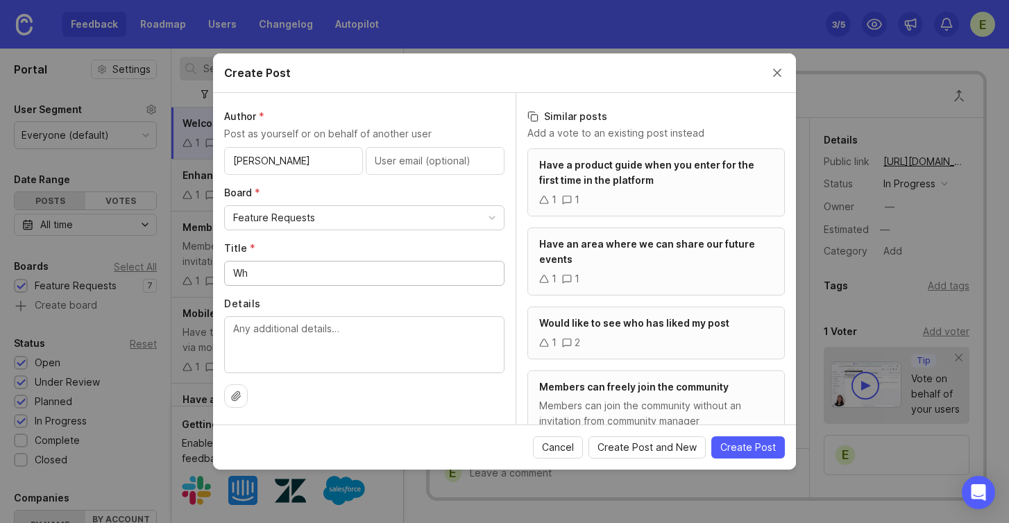
type input "W"
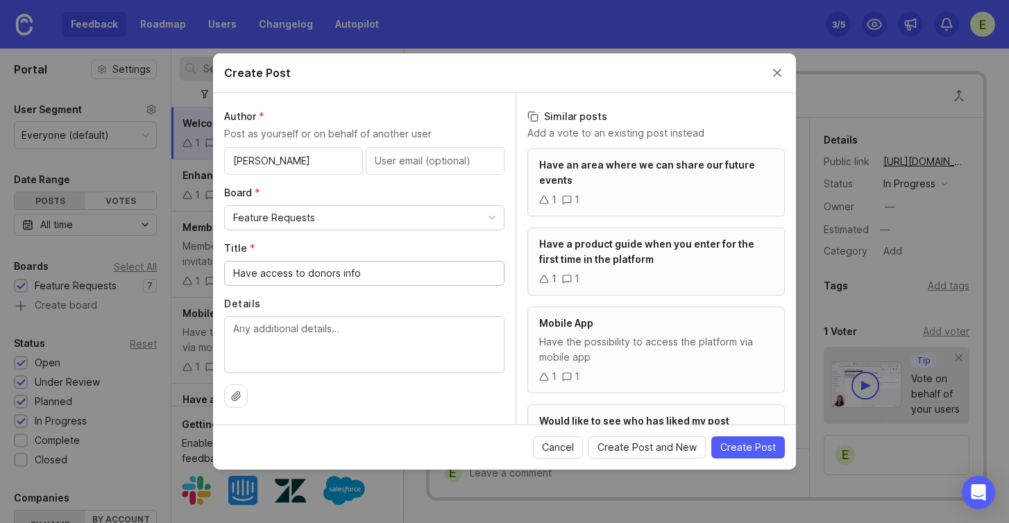
type input "Have access to donors info"
click at [256, 328] on textarea "Details" at bounding box center [364, 344] width 262 height 46
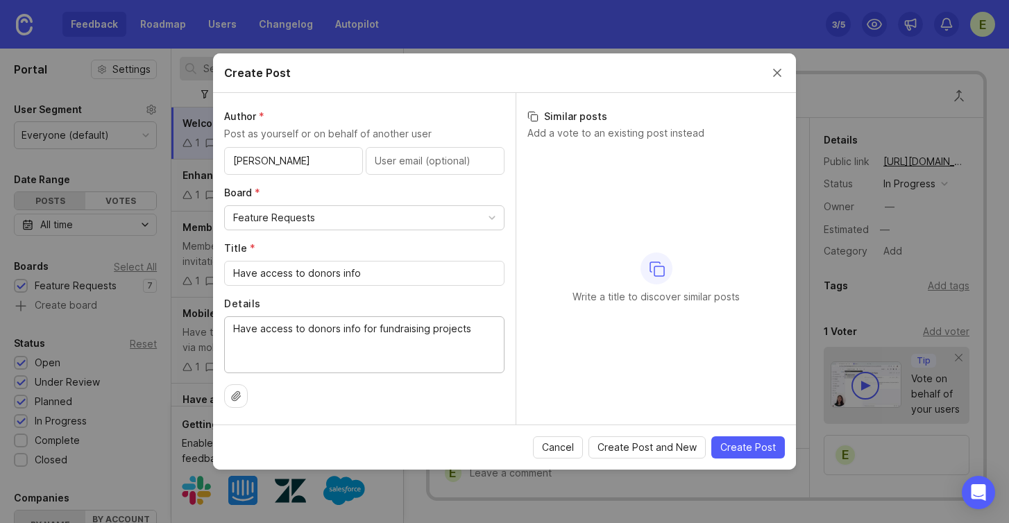
type textarea "Have access to donors info for fundraising projects"
click at [363, 268] on input "Have access to donors info" at bounding box center [364, 273] width 262 height 15
type input "Have access to donors info to issue a certificate"
type textarea "Have access to donors info for fundraising projects in order to issue the donat…"
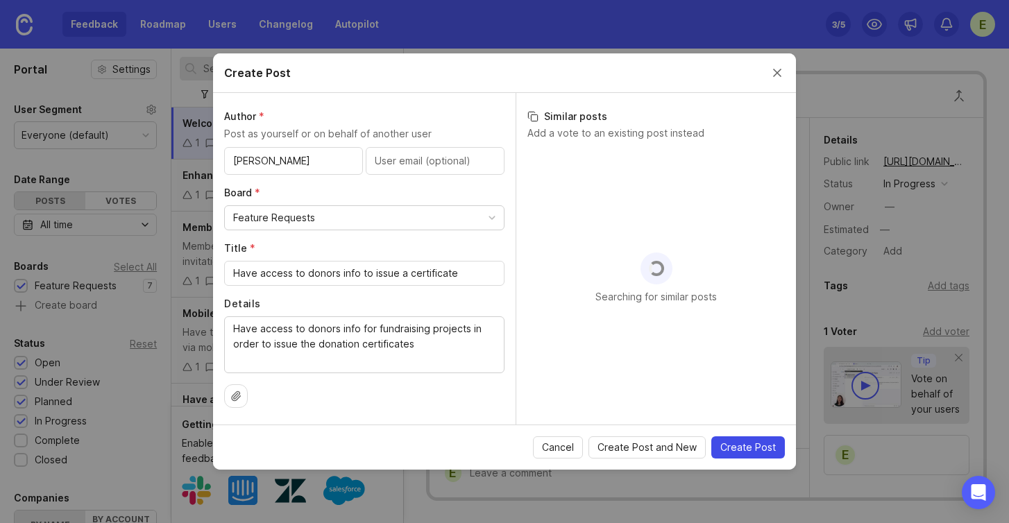
click at [747, 448] on span "Create Post" at bounding box center [747, 447] width 55 height 14
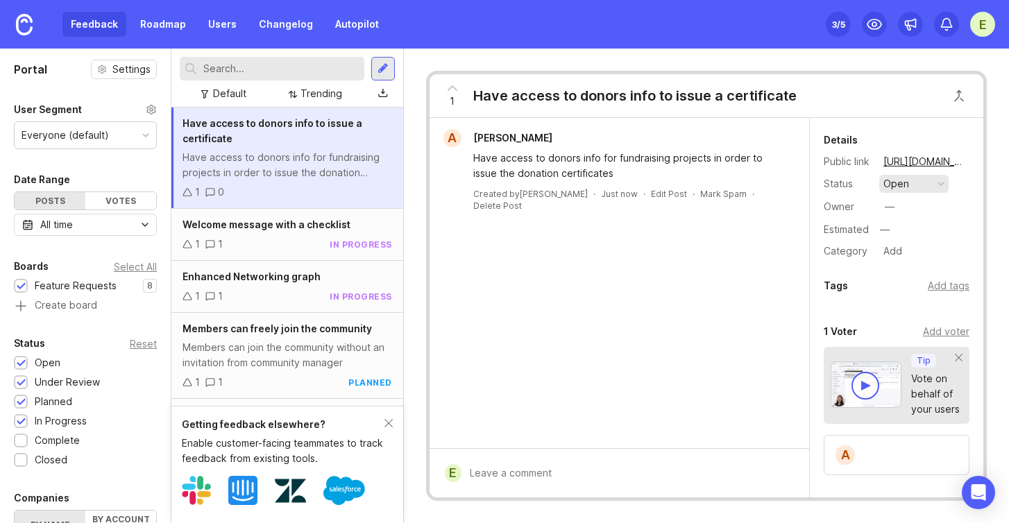
click at [901, 188] on div "open" at bounding box center [896, 183] width 26 height 15
click at [909, 286] on div "in progress" at bounding box center [917, 286] width 62 height 12
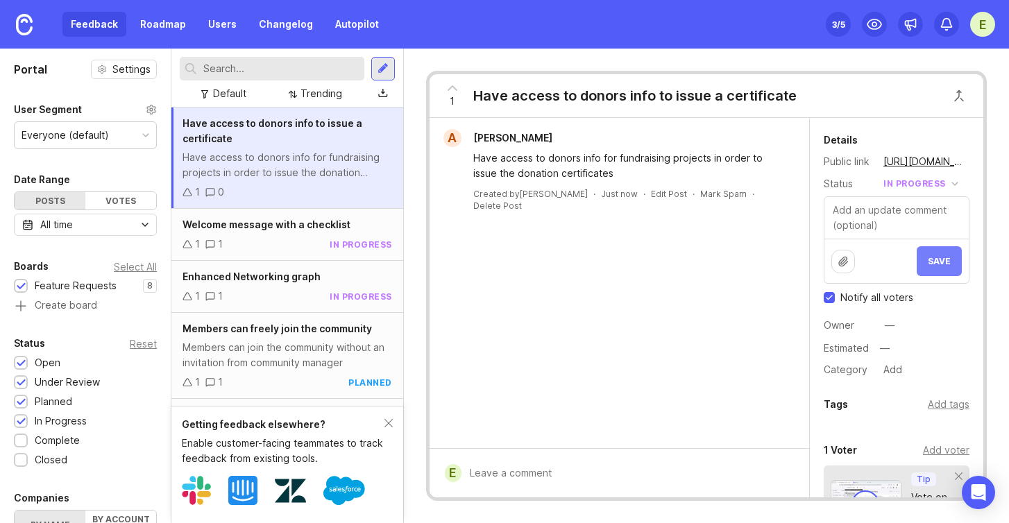
click at [927, 260] on span "Save" at bounding box center [938, 261] width 23 height 10
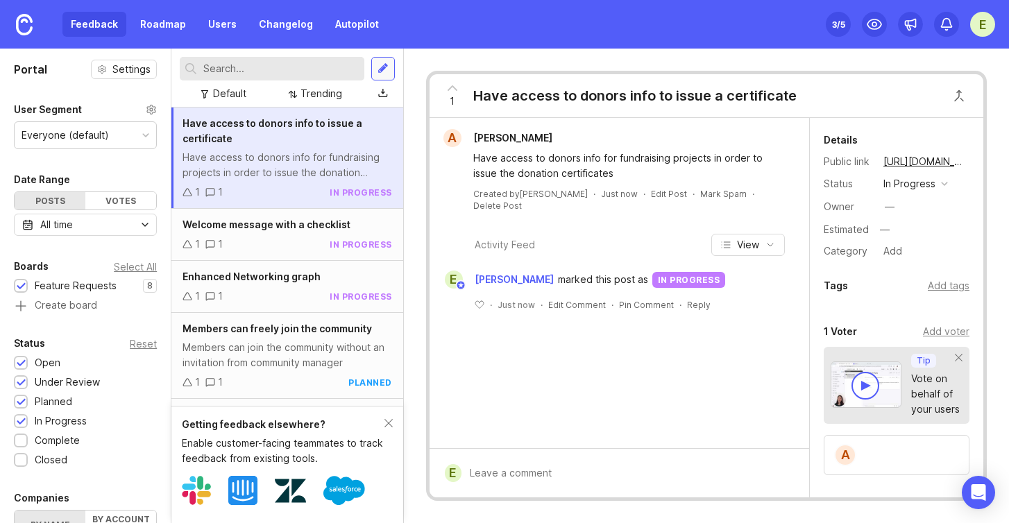
click at [382, 79] on div at bounding box center [383, 69] width 24 height 24
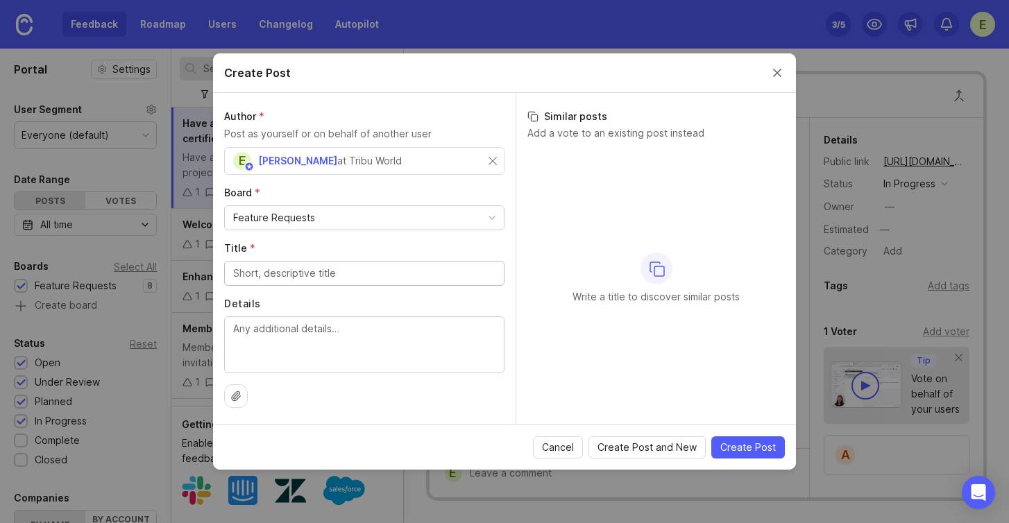
click at [497, 158] on div "E Elisa Ago at Tribu World" at bounding box center [364, 161] width 280 height 28
drag, startPoint x: 268, startPoint y: 161, endPoint x: 218, endPoint y: 160, distance: 49.9
click at [218, 160] on div "Author * Post as yourself or on behalf of another user ana Board * Feature Requ…" at bounding box center [364, 259] width 302 height 332
type input "Ana Maria"
click at [249, 268] on input "Title *" at bounding box center [364, 273] width 262 height 15
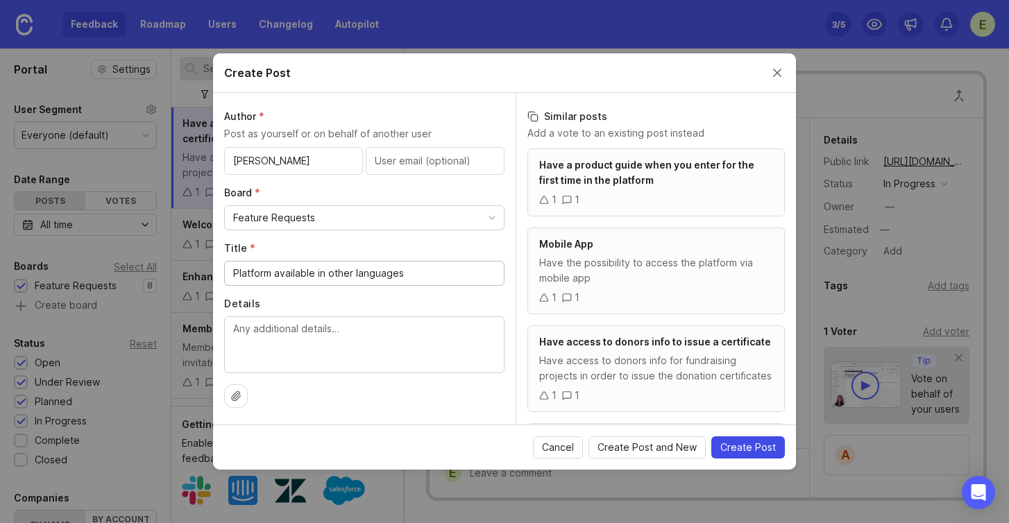
type input "Platform available in other languages"
click at [741, 452] on span "Create Post" at bounding box center [747, 447] width 55 height 14
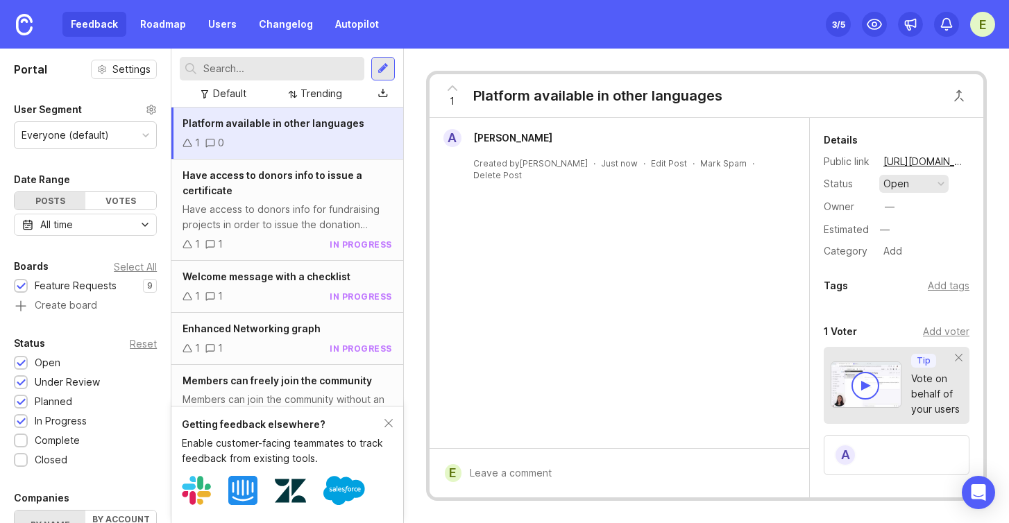
click at [913, 178] on button "open" at bounding box center [913, 184] width 69 height 18
click at [900, 254] on div "planned" at bounding box center [908, 260] width 44 height 12
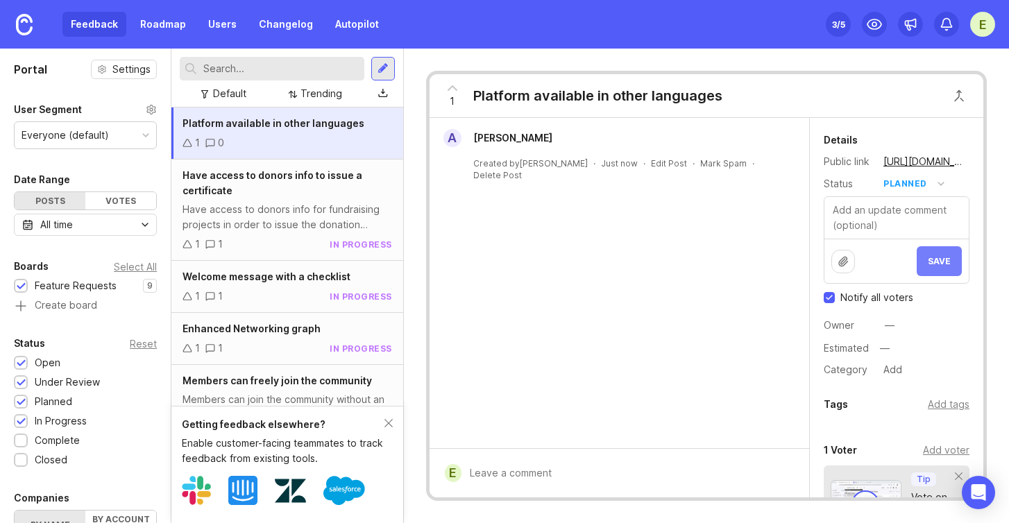
click at [928, 264] on span "Save" at bounding box center [938, 261] width 23 height 10
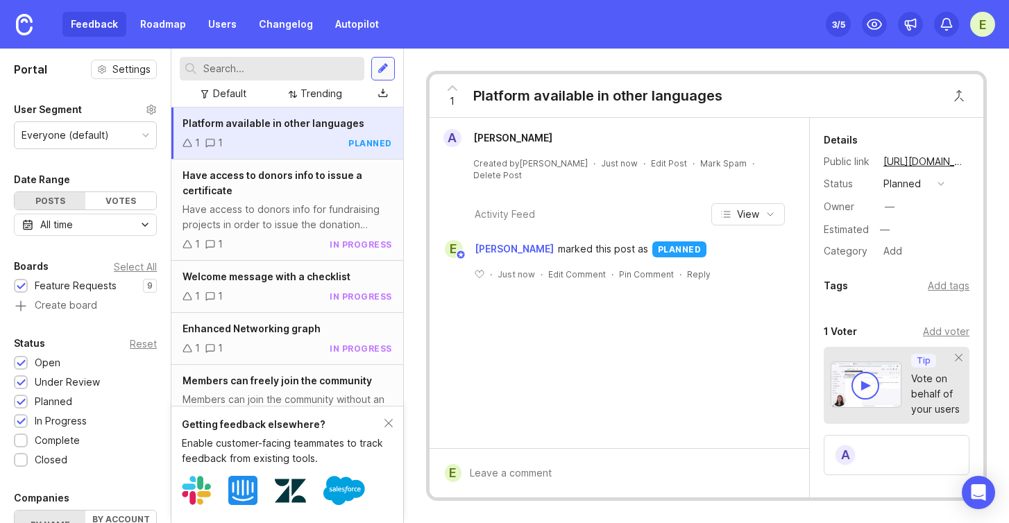
click at [388, 67] on div at bounding box center [383, 69] width 24 height 24
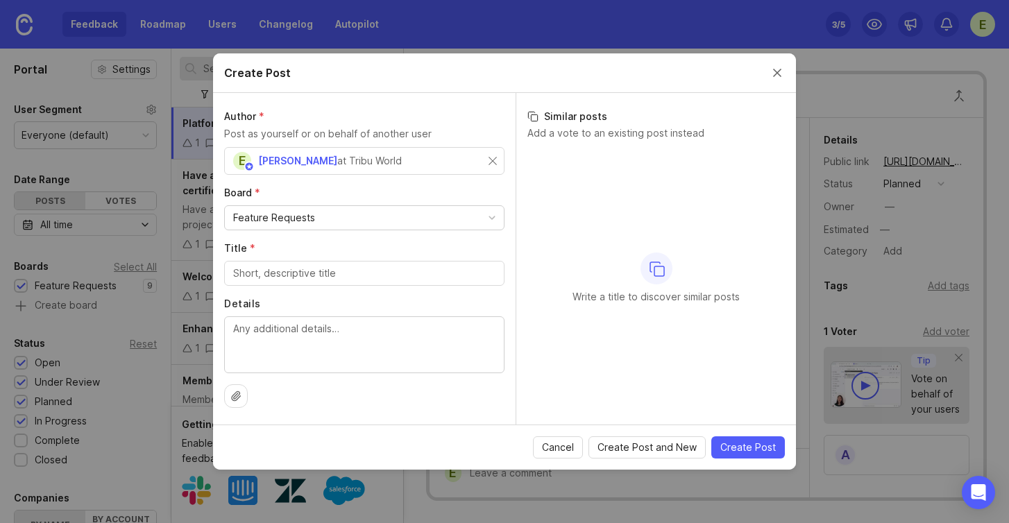
click at [499, 160] on div "E Elisa Ago at Tribu World" at bounding box center [364, 161] width 280 height 28
click at [310, 162] on input "text" at bounding box center [364, 160] width 262 height 15
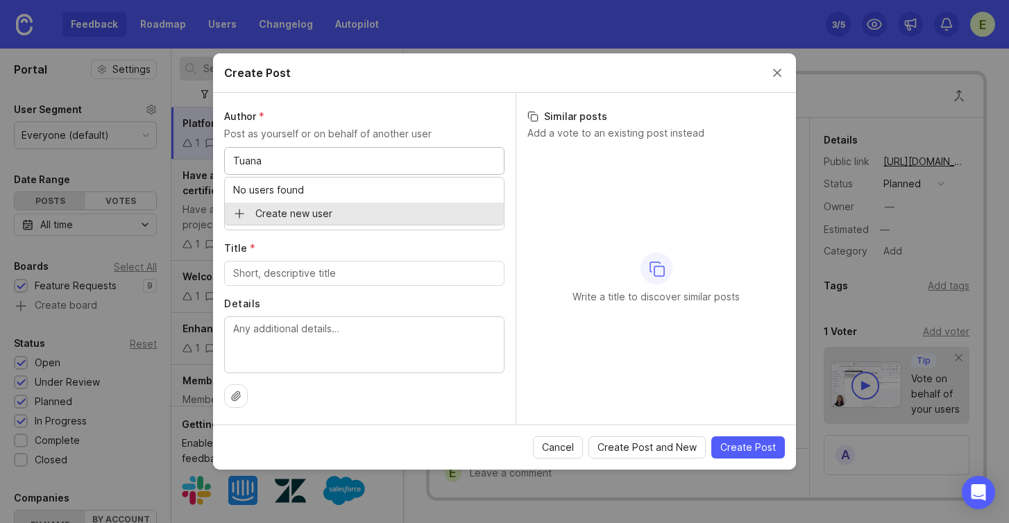
type input "Tuana"
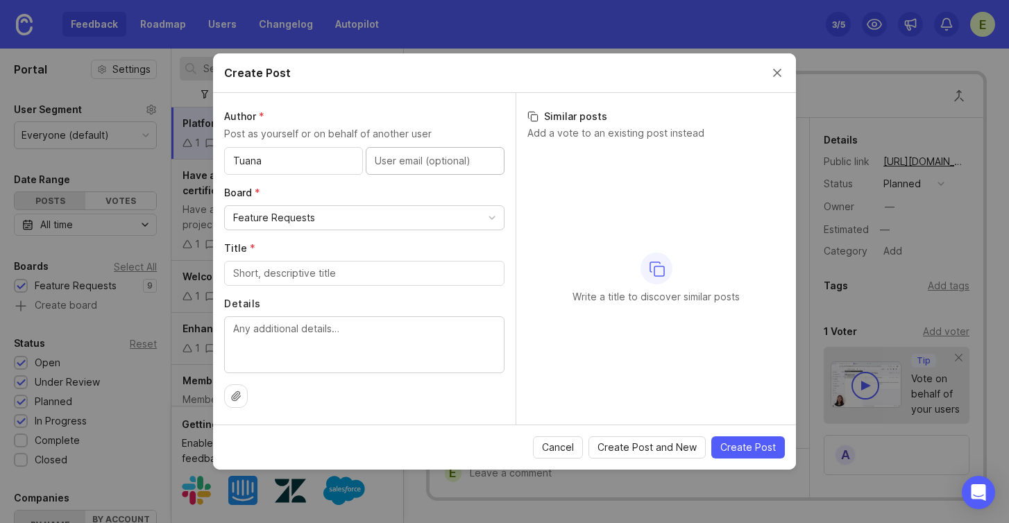
click at [279, 280] on input "Title *" at bounding box center [364, 273] width 262 height 15
type input "W"
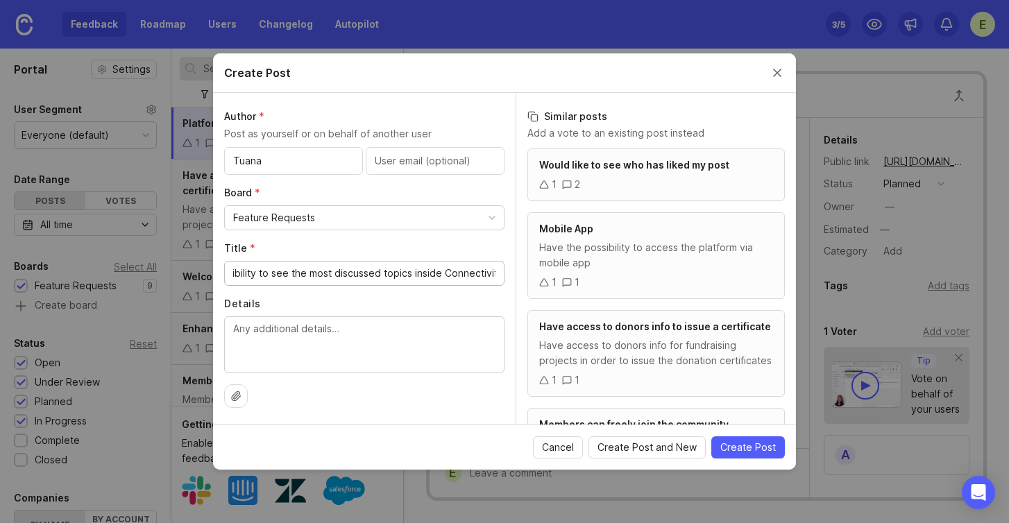
scroll to position [0, 28]
type input "Possibility to see the most discussed topics inside Connectivity"
click at [749, 449] on span "Create Post" at bounding box center [747, 447] width 55 height 14
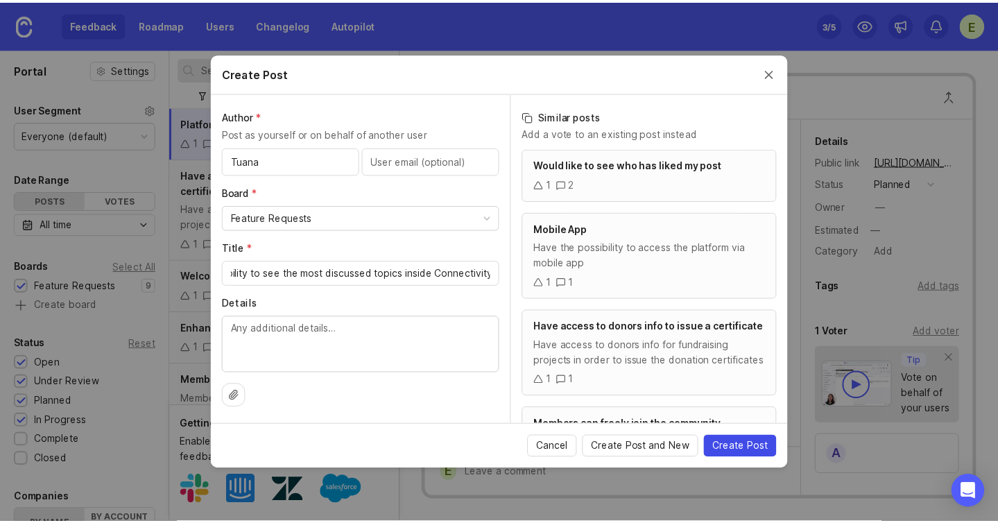
scroll to position [0, 0]
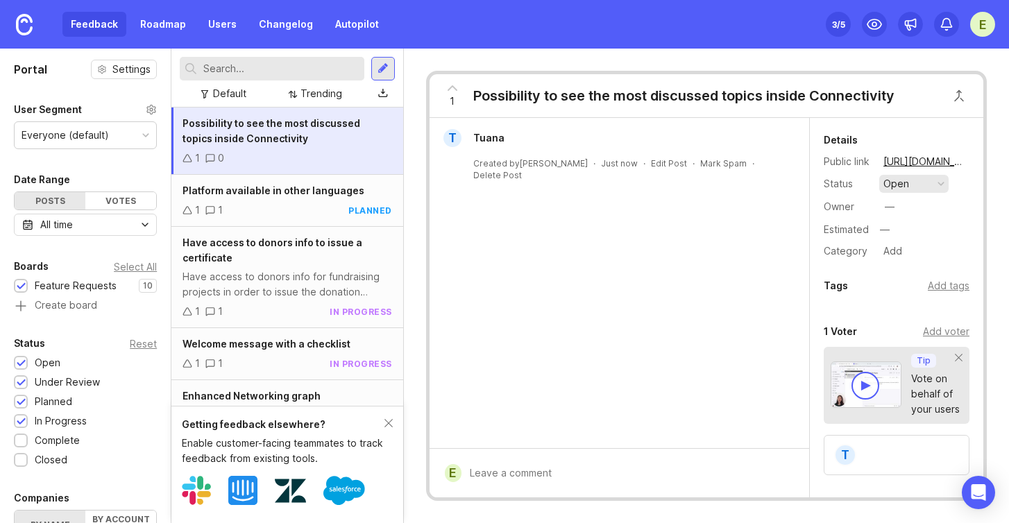
click at [924, 187] on button "open" at bounding box center [913, 184] width 69 height 18
click at [904, 256] on div "planned" at bounding box center [908, 260] width 44 height 12
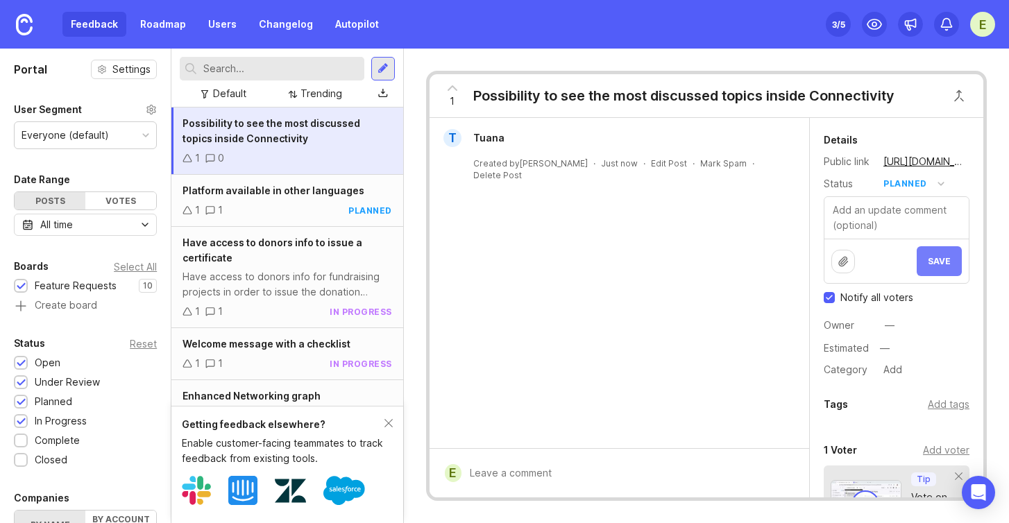
click at [927, 260] on span "Save" at bounding box center [938, 261] width 23 height 10
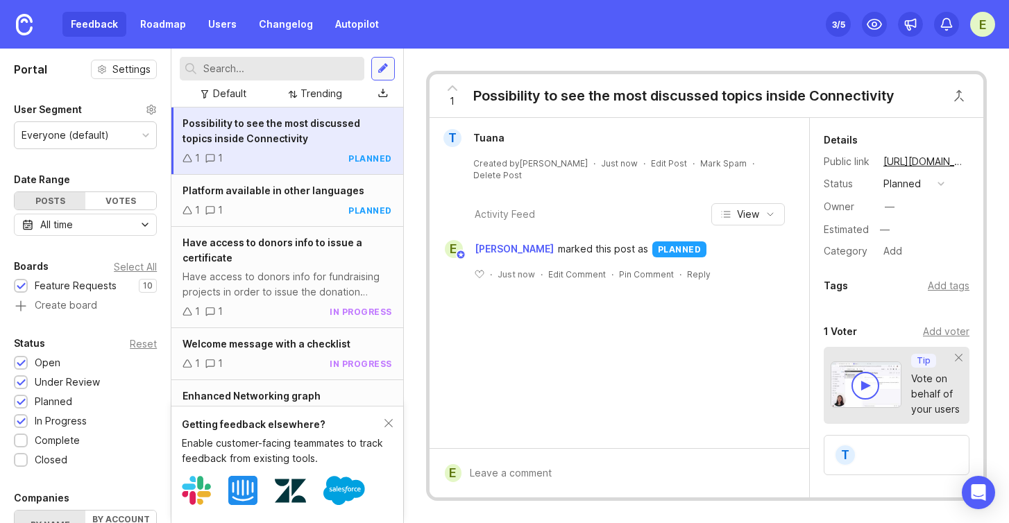
click at [384, 76] on div at bounding box center [383, 69] width 24 height 24
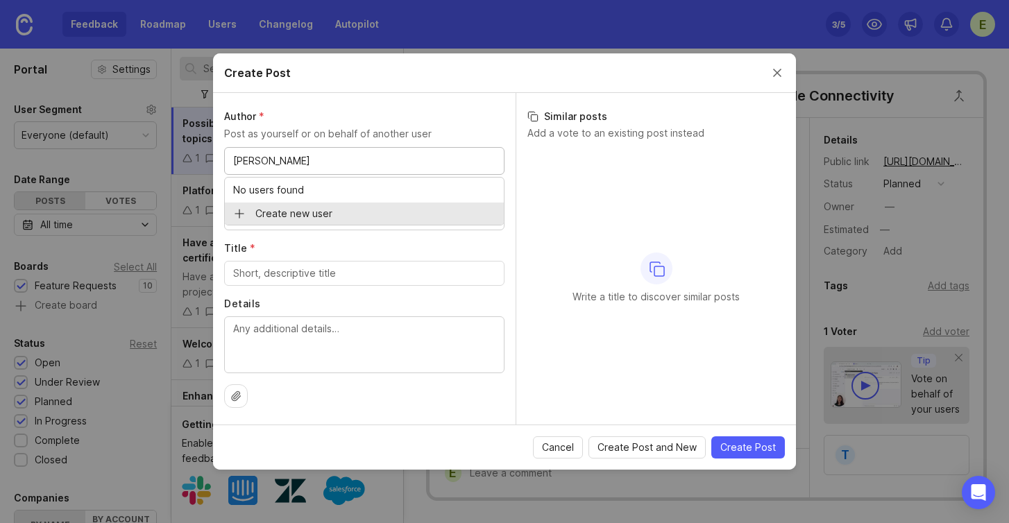
type input "Lothar"
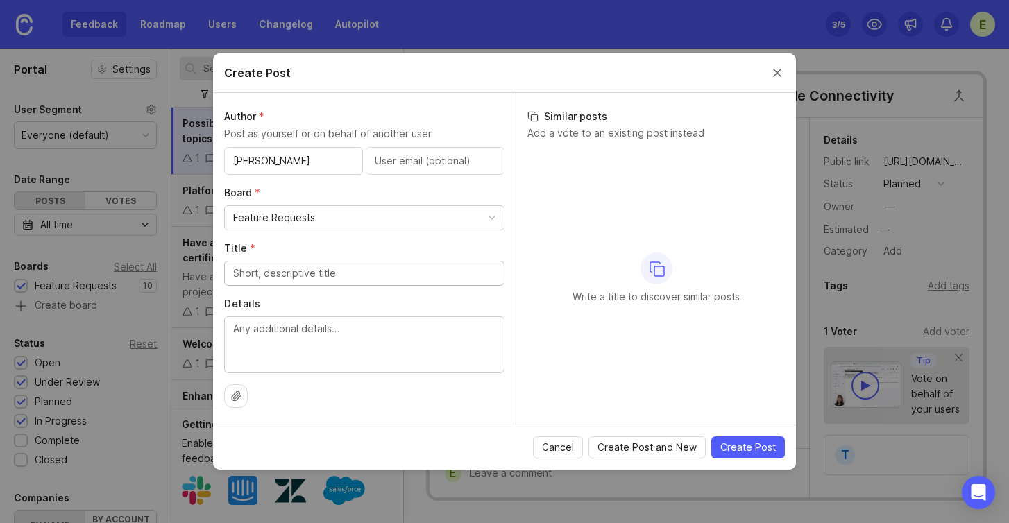
click at [296, 275] on input "Title *" at bounding box center [364, 273] width 262 height 15
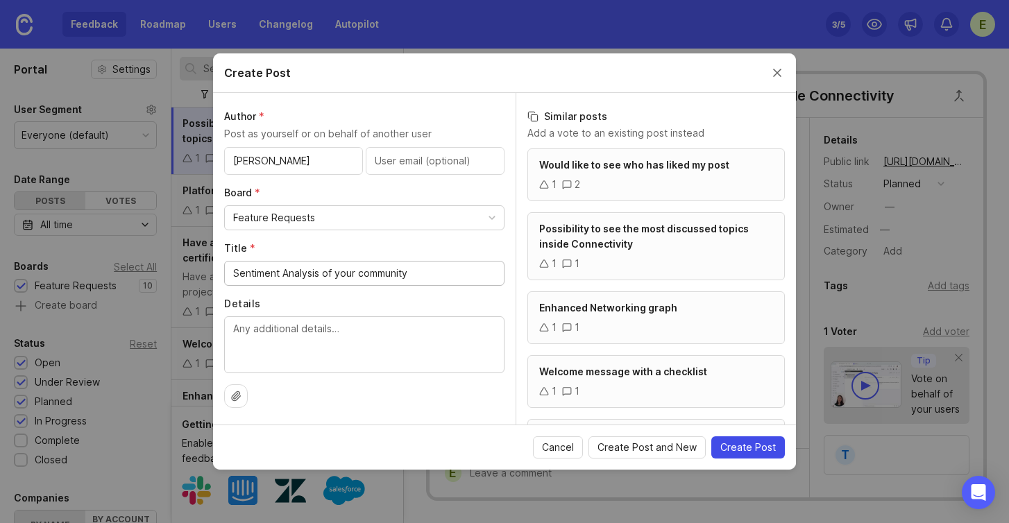
type input "Sentiment Analysis of your community"
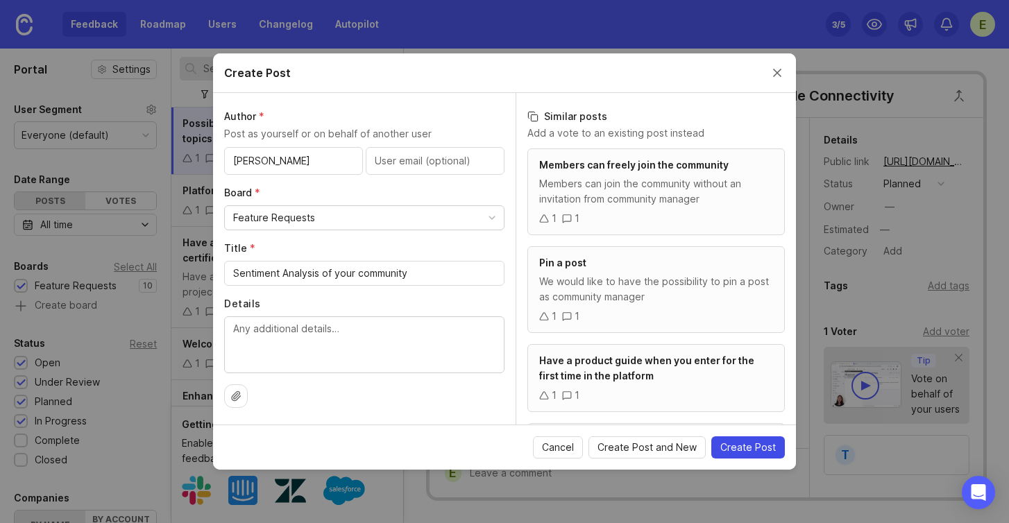
click at [746, 449] on span "Create Post" at bounding box center [747, 447] width 55 height 14
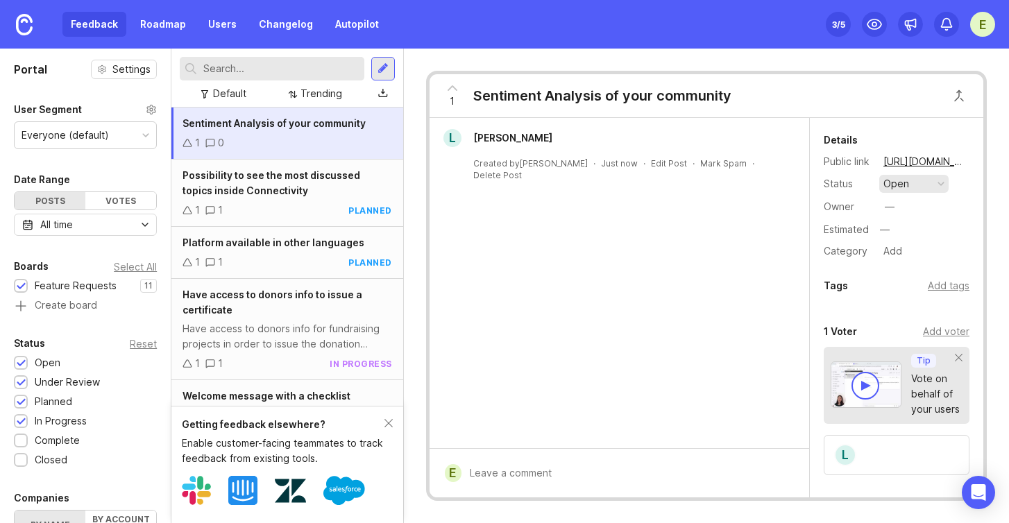
click at [939, 180] on div "button" at bounding box center [940, 183] width 7 height 7
click at [910, 255] on div "planned" at bounding box center [908, 260] width 44 height 12
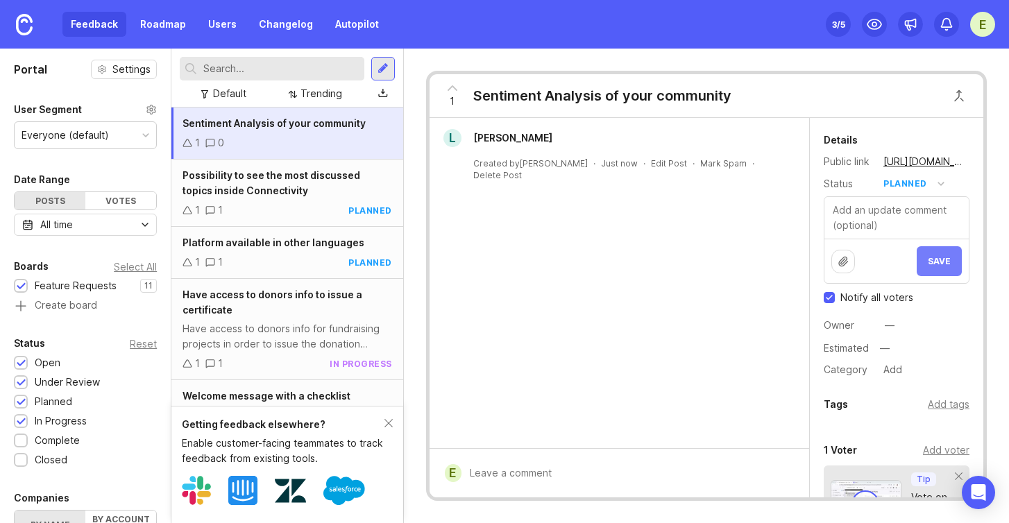
click at [929, 264] on span "Save" at bounding box center [938, 261] width 23 height 10
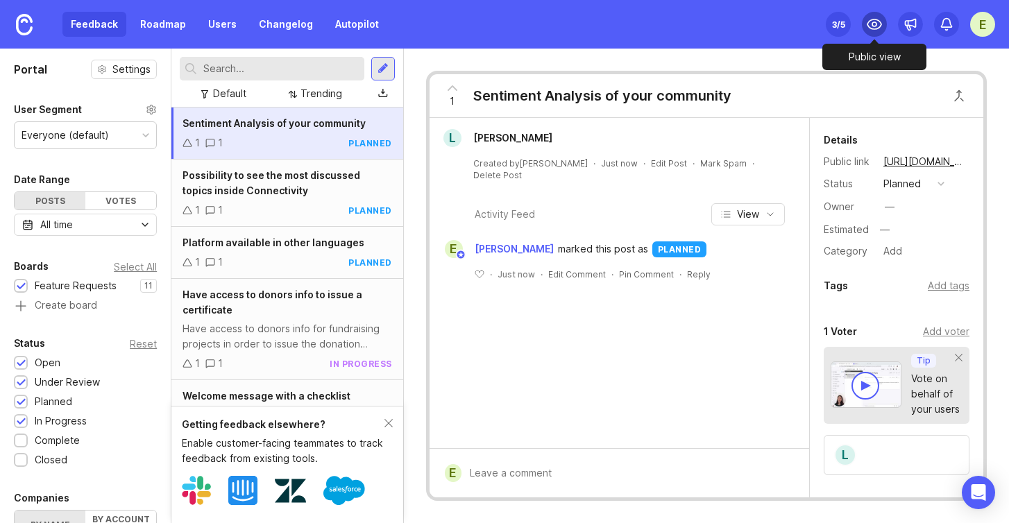
click at [879, 22] on icon at bounding box center [874, 24] width 14 height 10
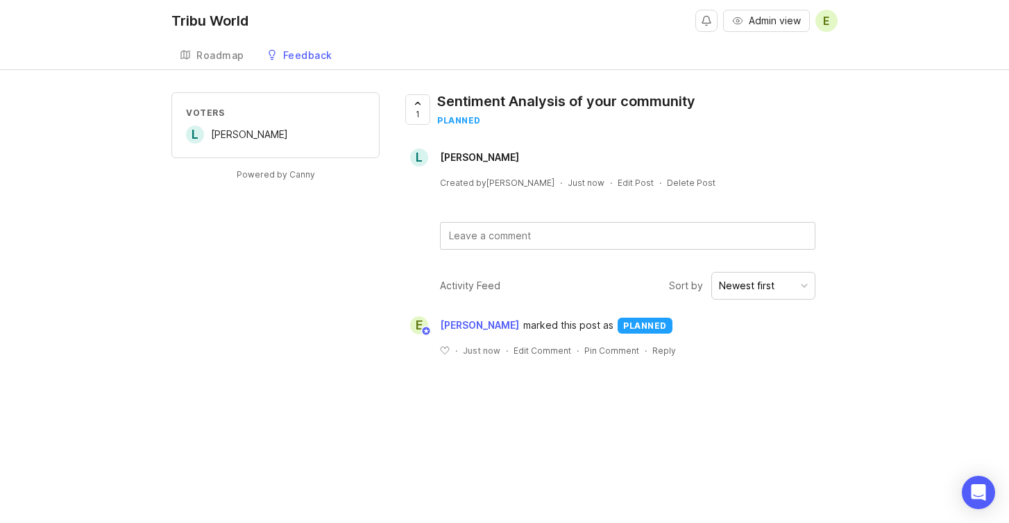
click at [295, 57] on div "Feedback" at bounding box center [307, 56] width 49 height 10
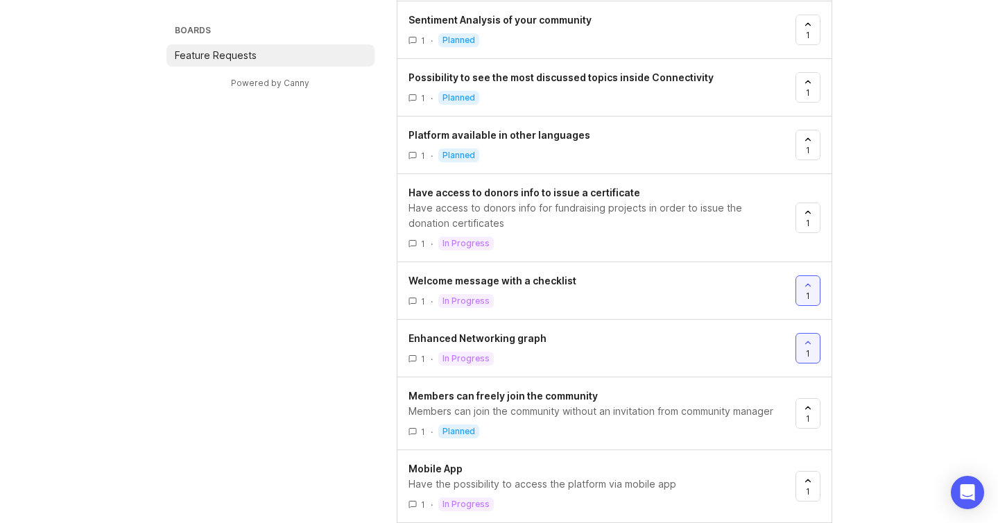
scroll to position [348, 0]
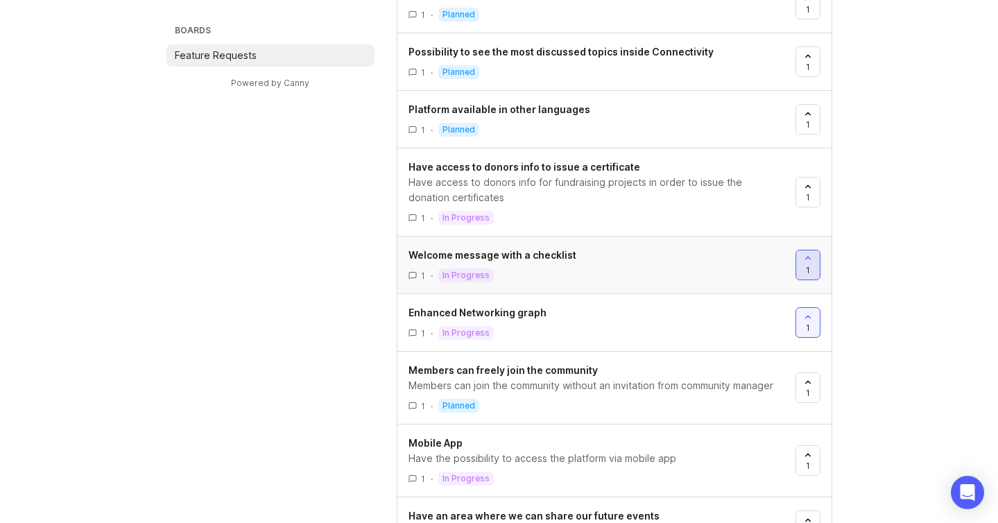
click at [811, 257] on icon at bounding box center [808, 258] width 10 height 10
click at [809, 264] on span "0" at bounding box center [808, 270] width 6 height 12
click at [810, 258] on icon at bounding box center [808, 258] width 10 height 10
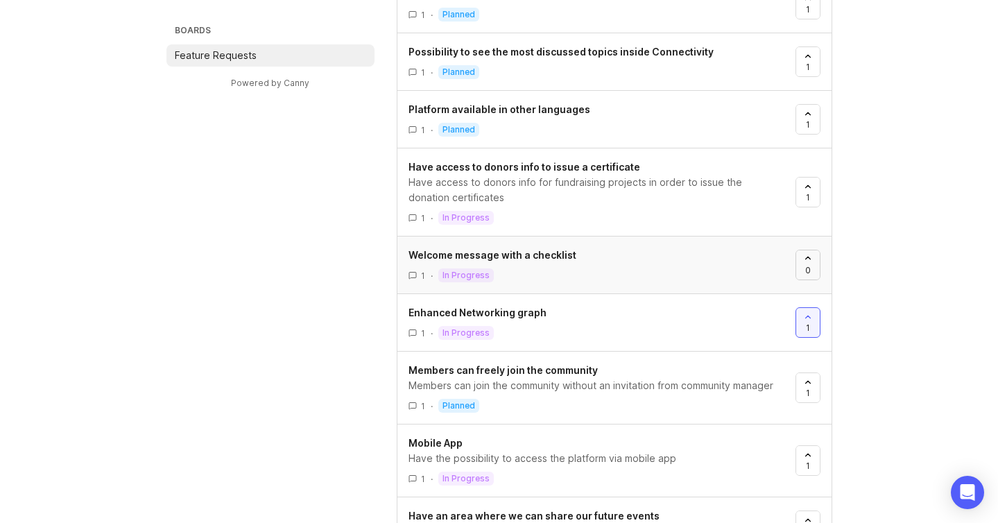
click at [810, 258] on icon at bounding box center [808, 258] width 10 height 10
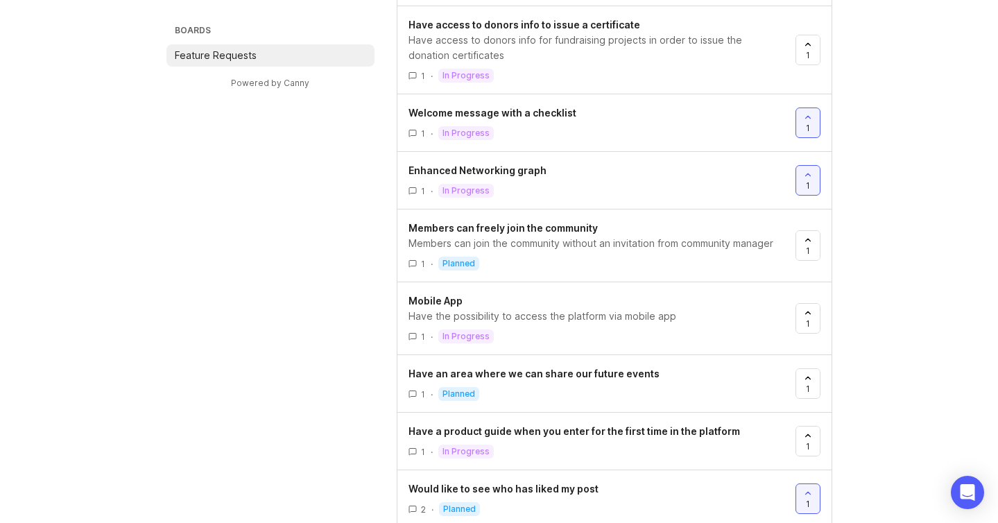
scroll to position [502, 0]
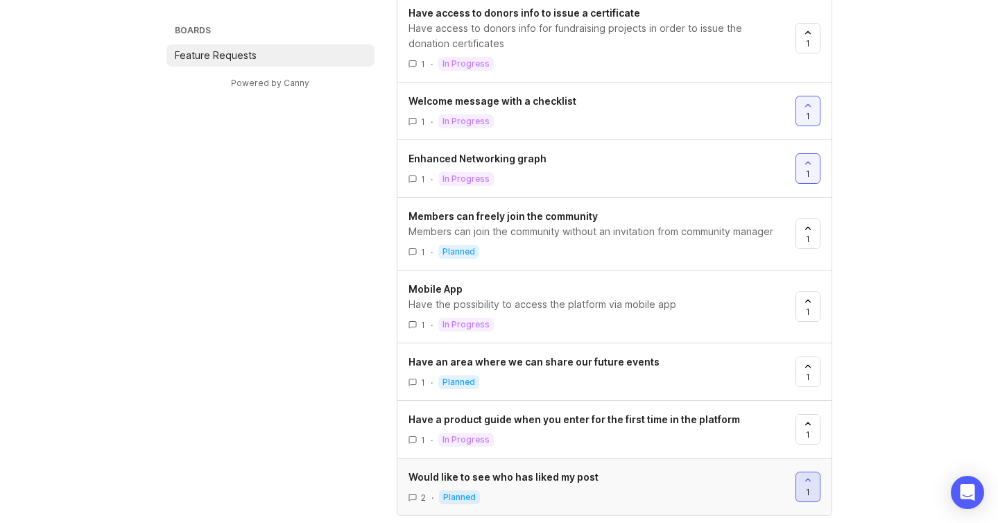
click at [812, 485] on div at bounding box center [808, 486] width 24 height 29
click at [812, 434] on div at bounding box center [808, 429] width 24 height 29
